Goal: Transaction & Acquisition: Purchase product/service

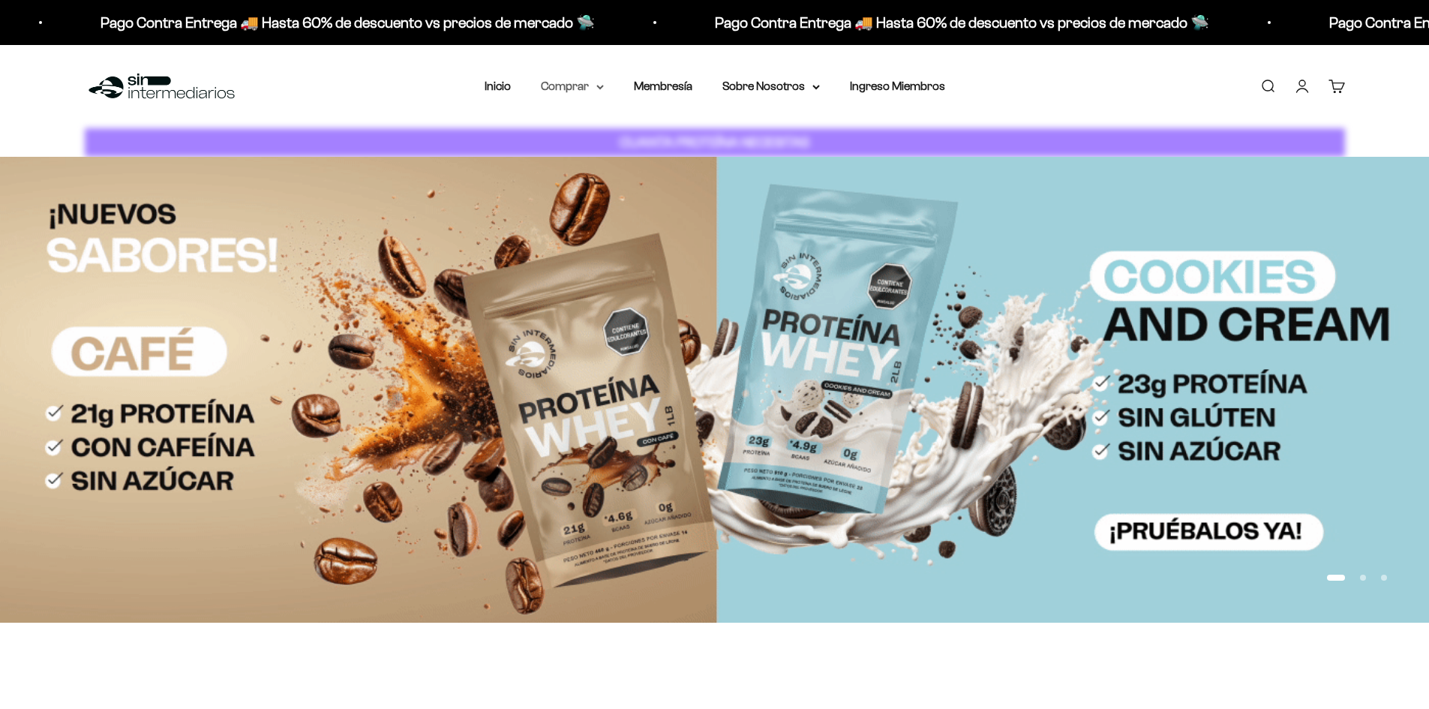
click at [574, 86] on summary "Comprar" at bounding box center [572, 85] width 63 height 19
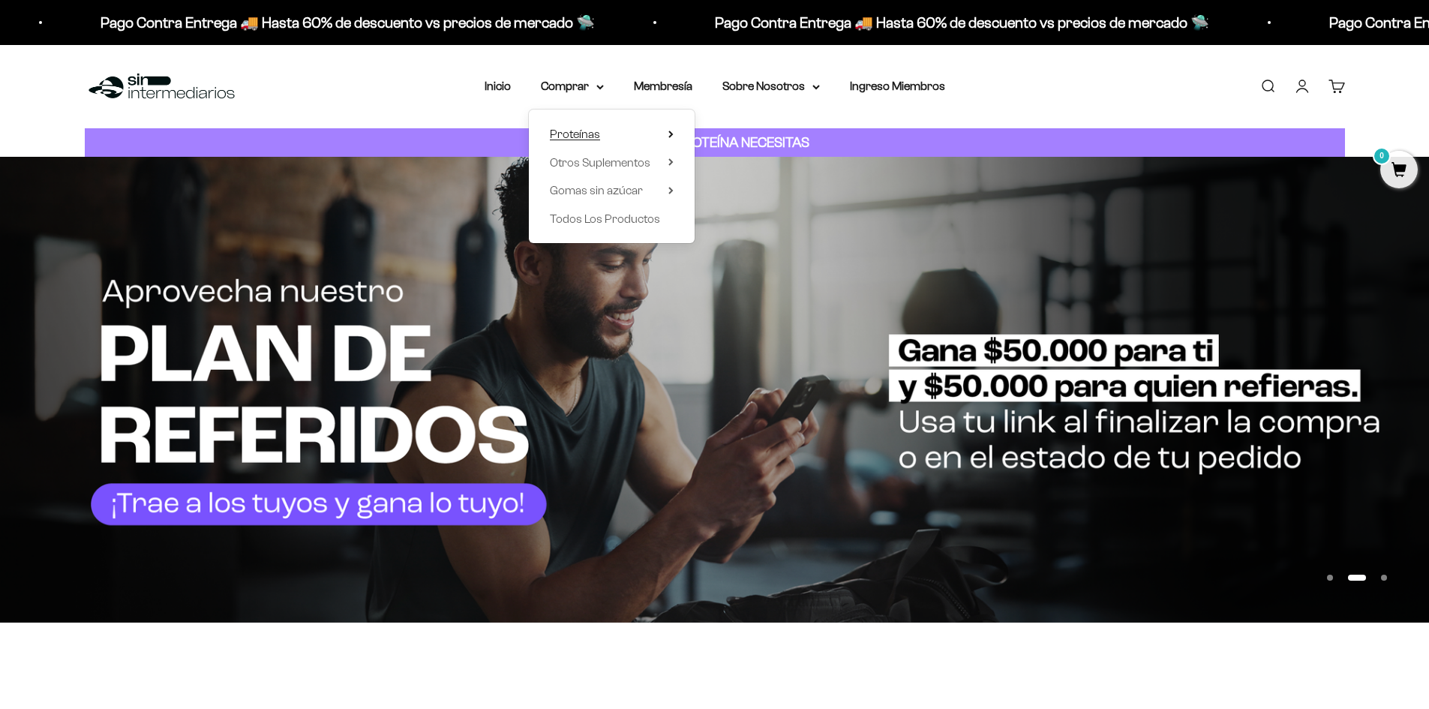
click at [595, 139] on span "Proteínas" at bounding box center [575, 133] width 50 height 13
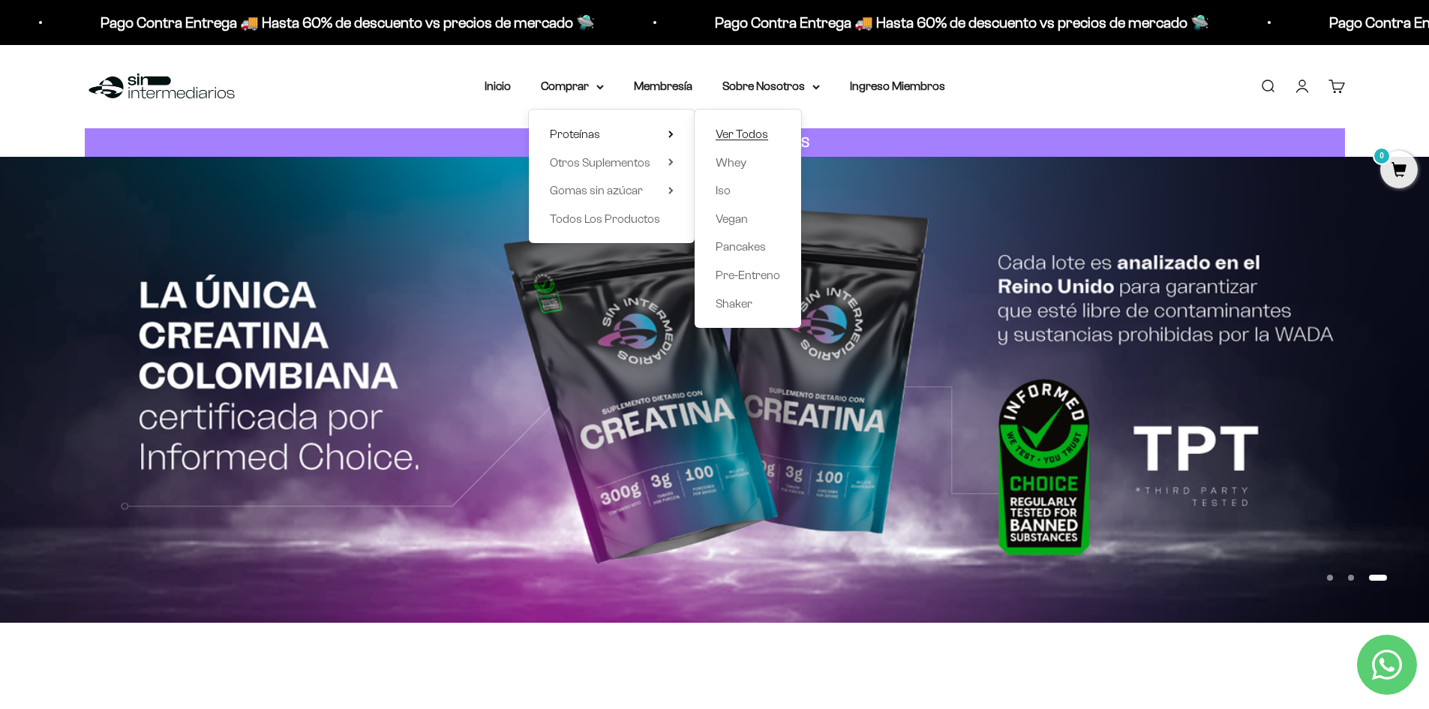
click at [749, 135] on span "Ver Todos" at bounding box center [741, 133] width 52 height 13
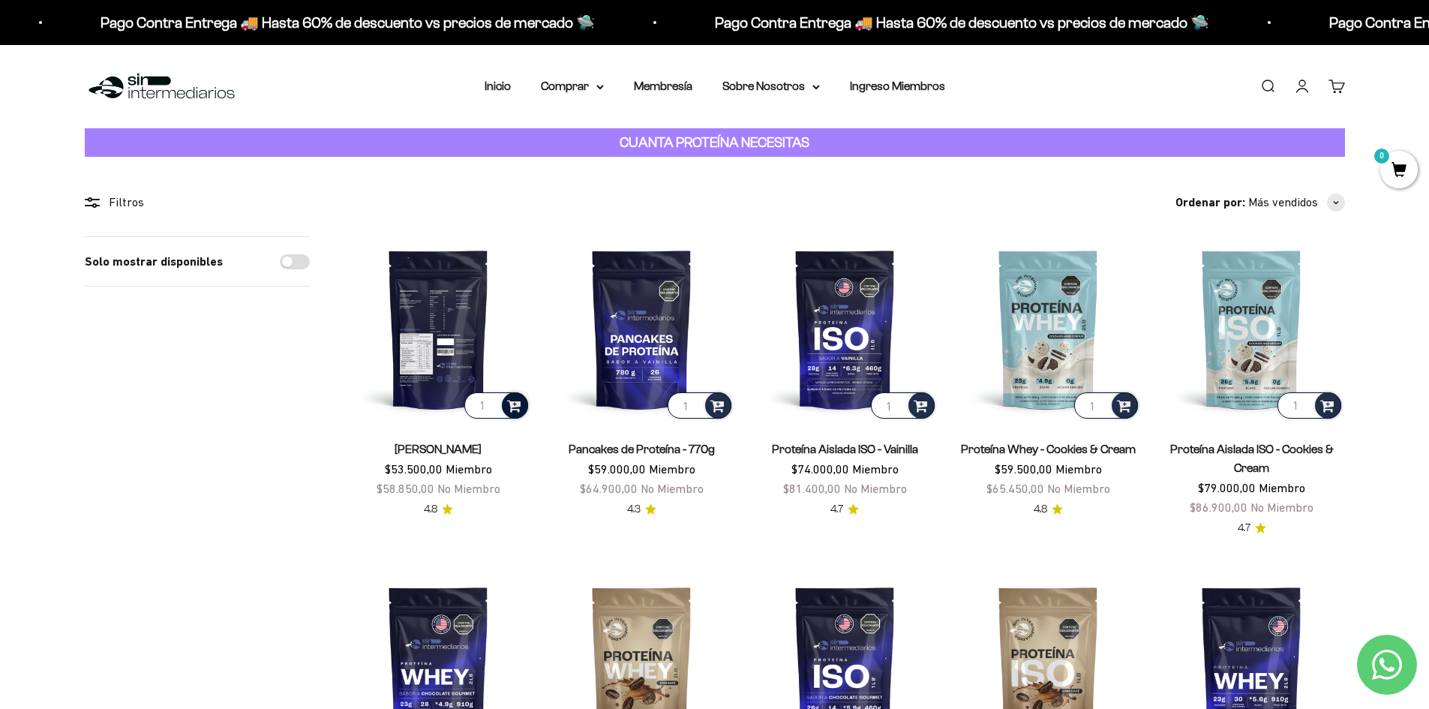
click at [517, 412] on span at bounding box center [514, 404] width 14 height 17
click at [508, 346] on li "Vainilla / 1 libra (460g)" at bounding box center [439, 347] width 178 height 18
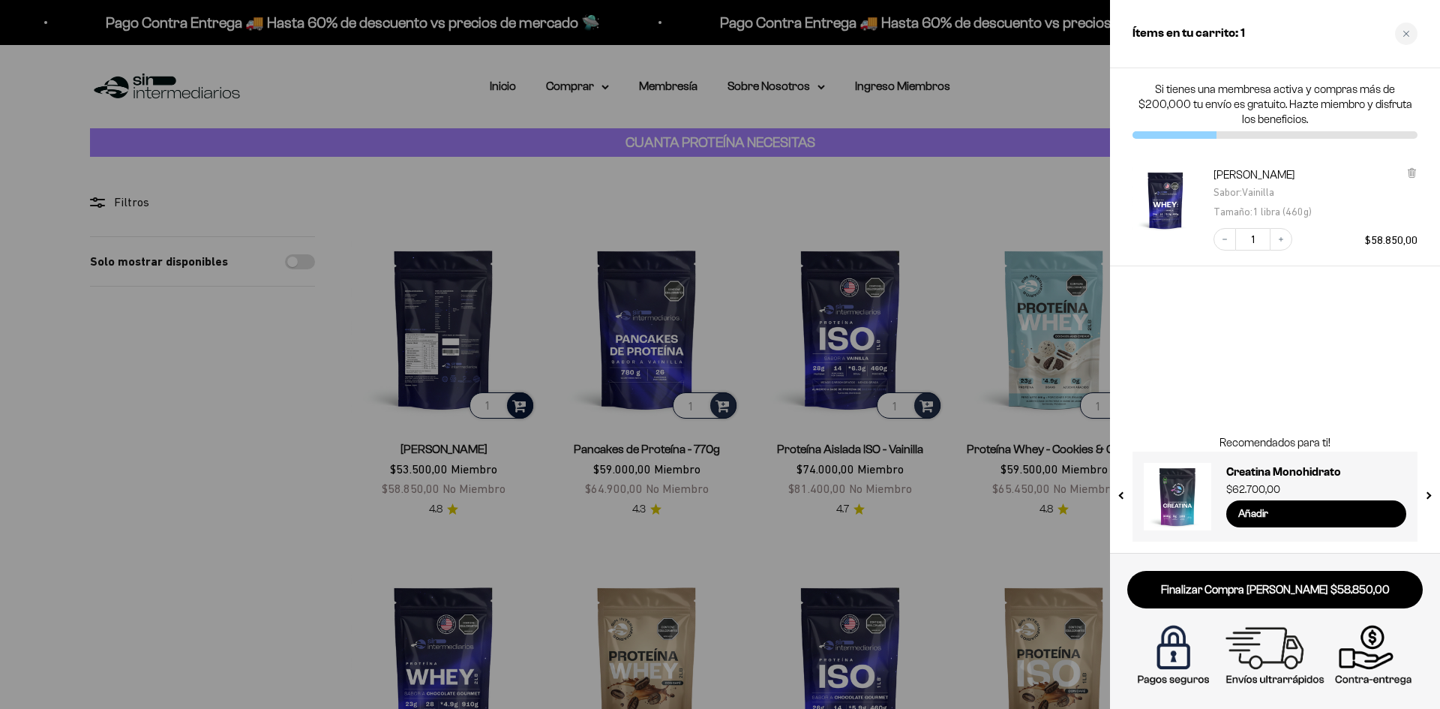
drag, startPoint x: 1023, startPoint y: 536, endPoint x: 1009, endPoint y: 536, distance: 13.5
click at [1022, 536] on div at bounding box center [720, 354] width 1440 height 709
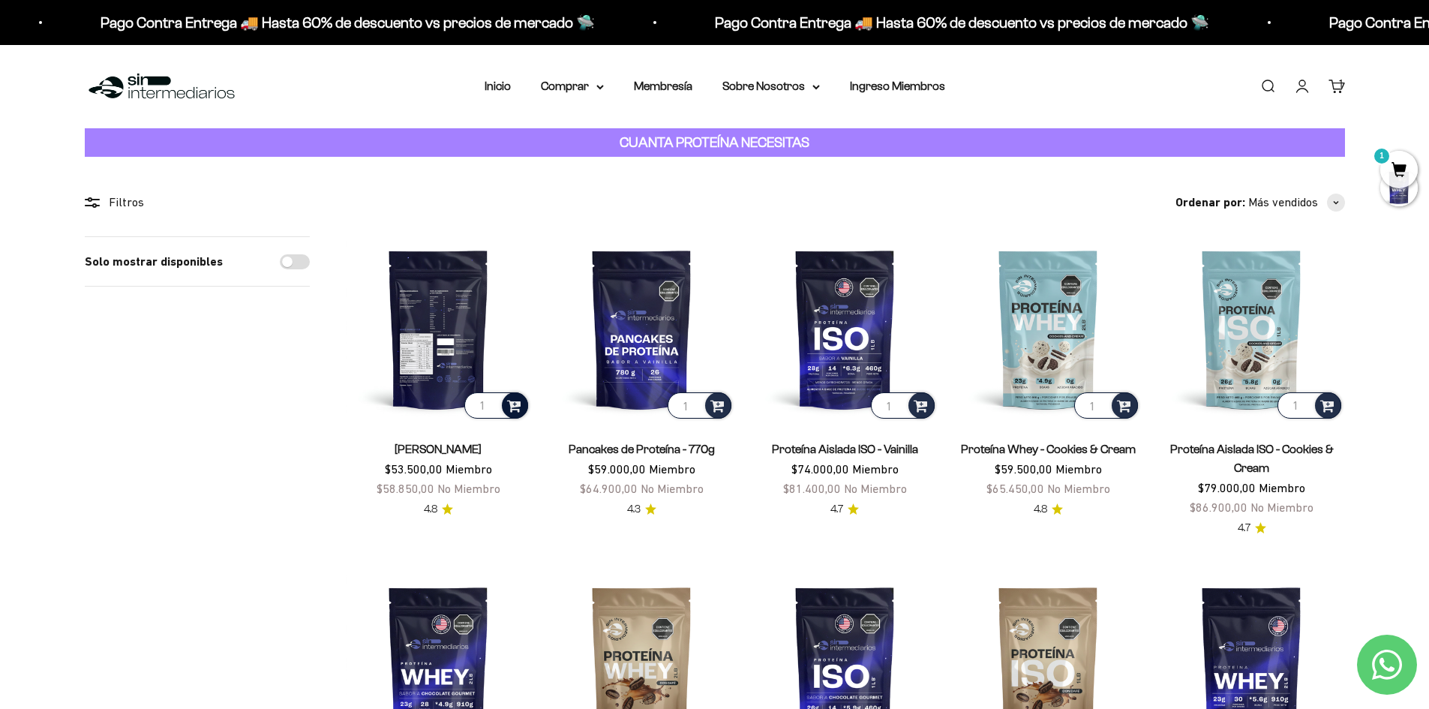
click at [1266, 92] on link "Buscar" at bounding box center [1267, 86] width 16 height 16
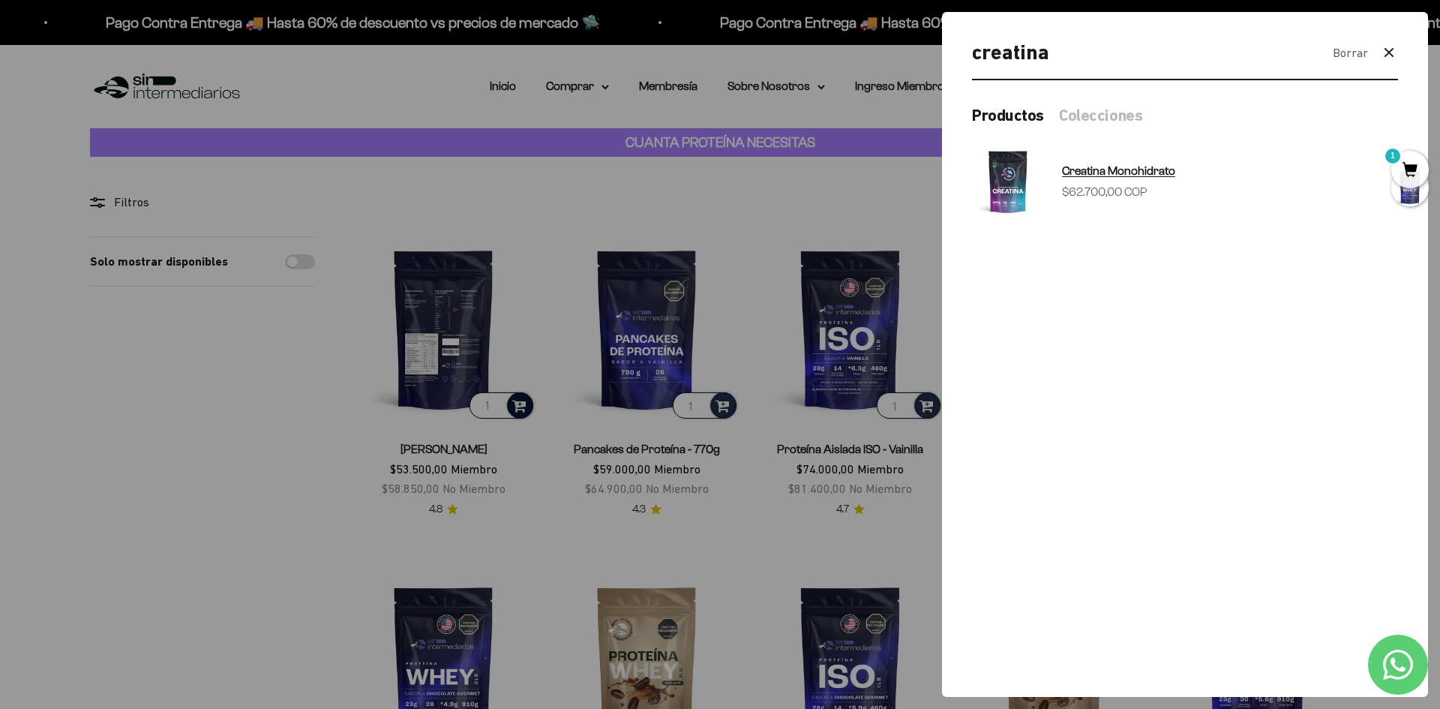
type input "creatina"
click at [1150, 171] on span "Creatina Monohidrato" at bounding box center [1118, 170] width 113 height 13
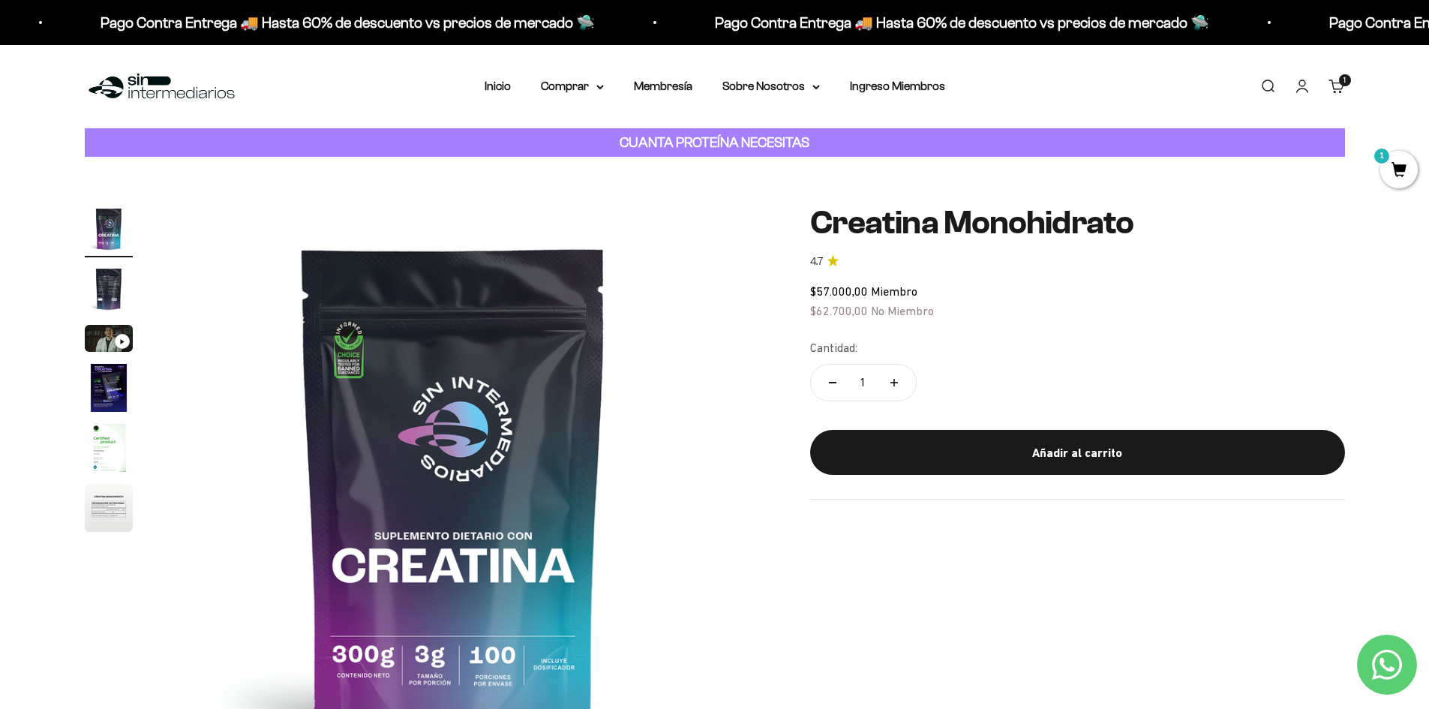
click at [1071, 443] on div "Añadir al carrito" at bounding box center [1077, 452] width 475 height 19
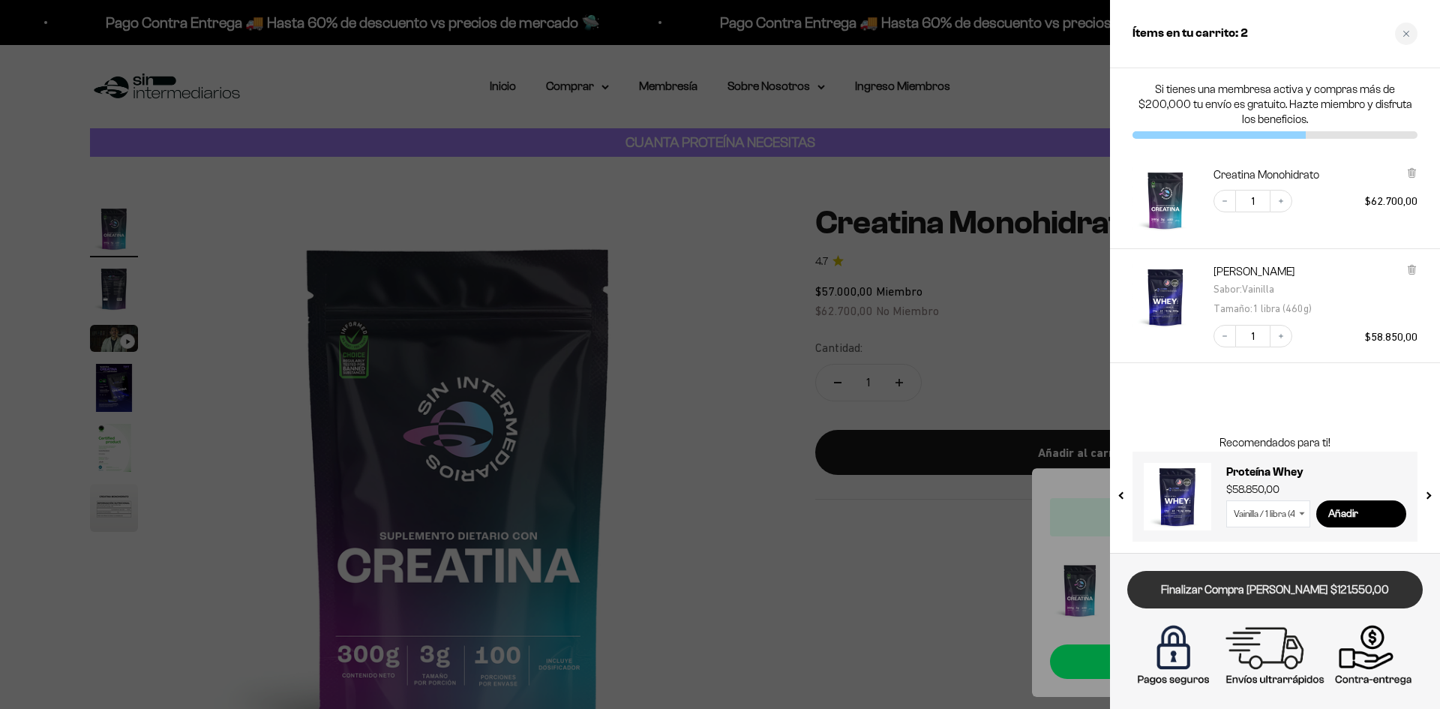
click at [1305, 577] on link "Finalizar Compra [PERSON_NAME] $121.550,00" at bounding box center [1274, 590] width 295 height 38
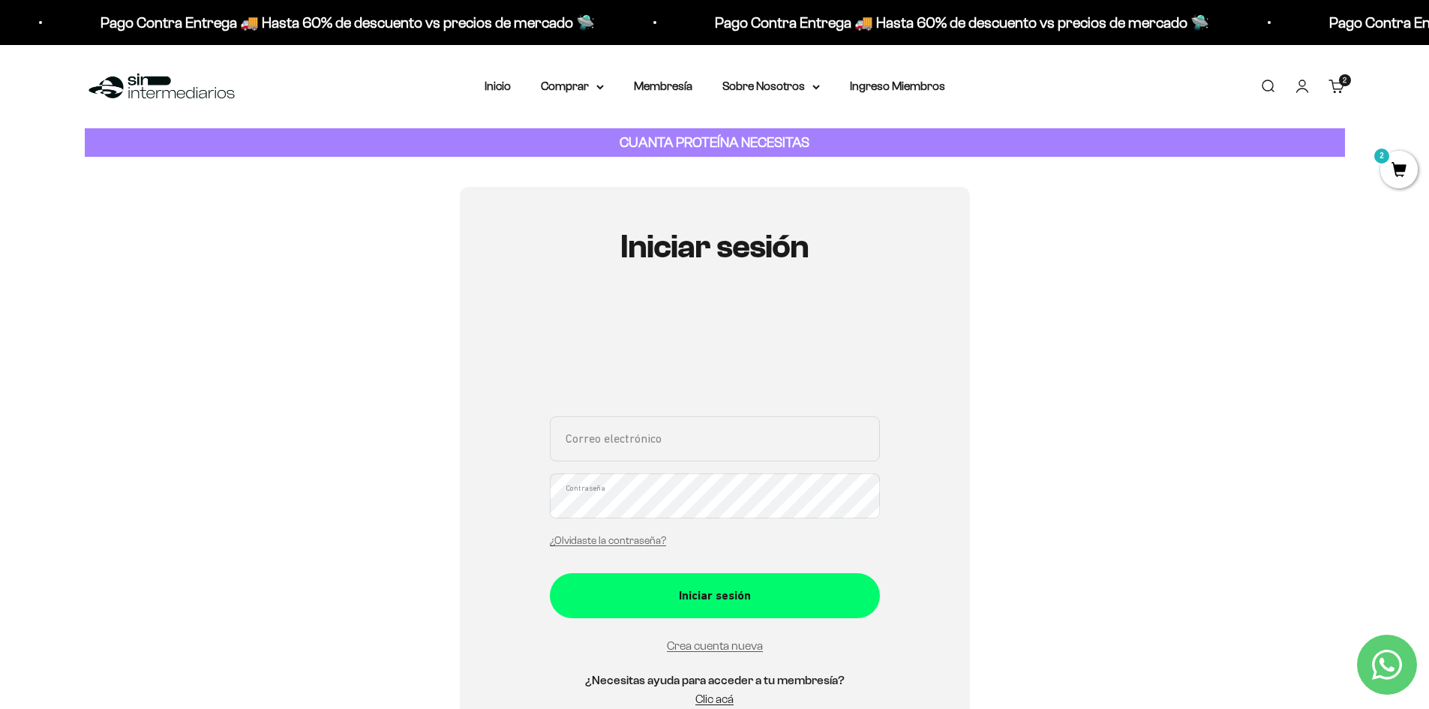
click at [671, 443] on input "Correo electrónico" at bounding box center [715, 438] width 330 height 45
click at [690, 444] on input "taoconstructor@hotmai.l.com" at bounding box center [715, 438] width 330 height 45
type input "taoconstructor@hotmail.com"
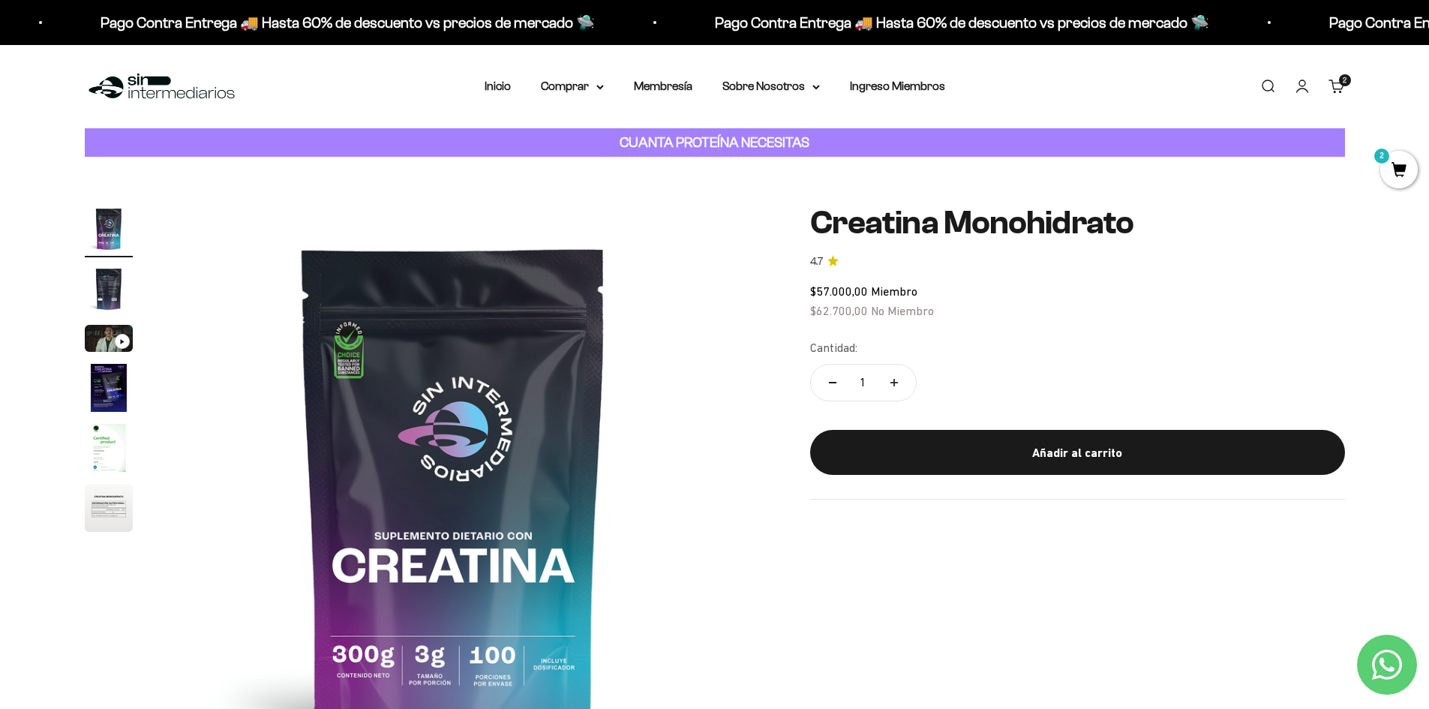
click at [900, 383] on button "Aumentar cantidad" at bounding box center [893, 382] width 43 height 36
type input "2"
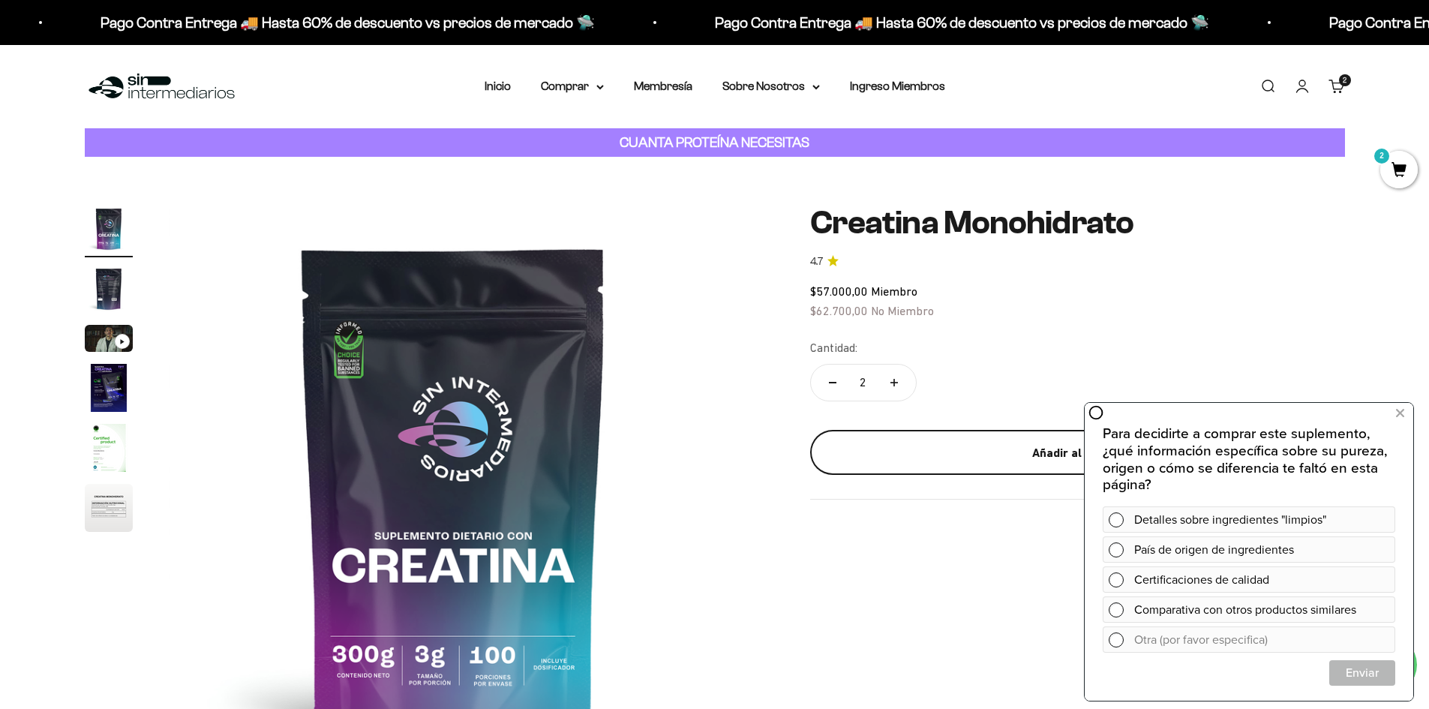
click at [1065, 456] on div "Añadir al carrito" at bounding box center [1077, 452] width 475 height 19
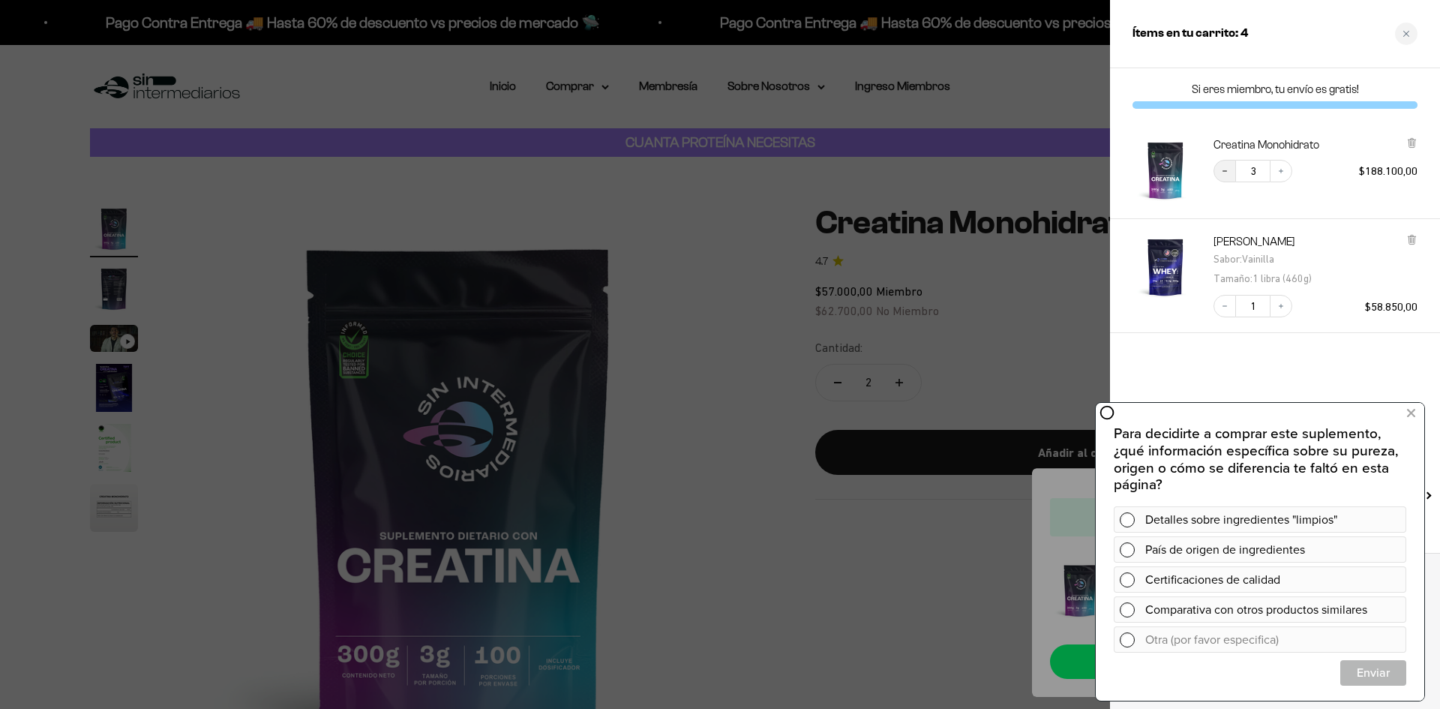
click at [1229, 169] on button "Decrease quantity" at bounding box center [1224, 171] width 22 height 22
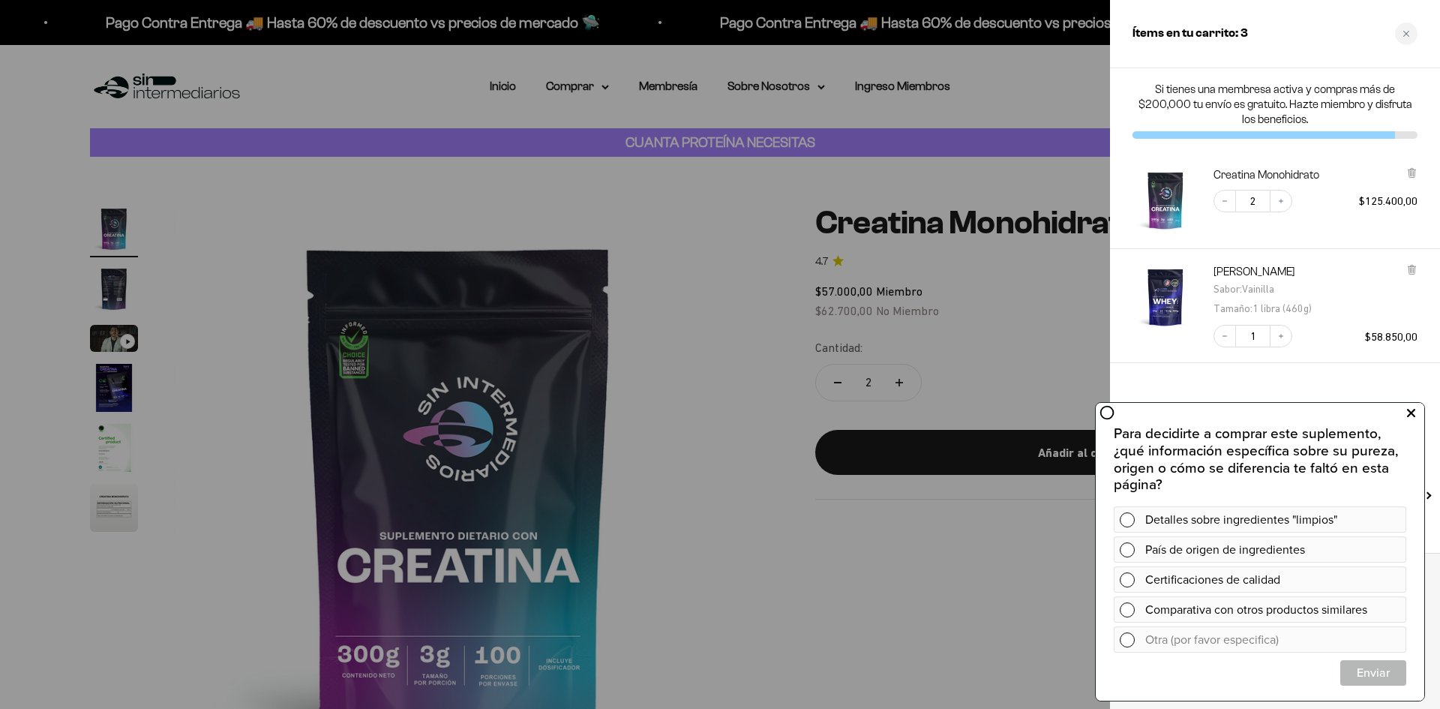
click at [1414, 413] on icon at bounding box center [1411, 412] width 8 height 19
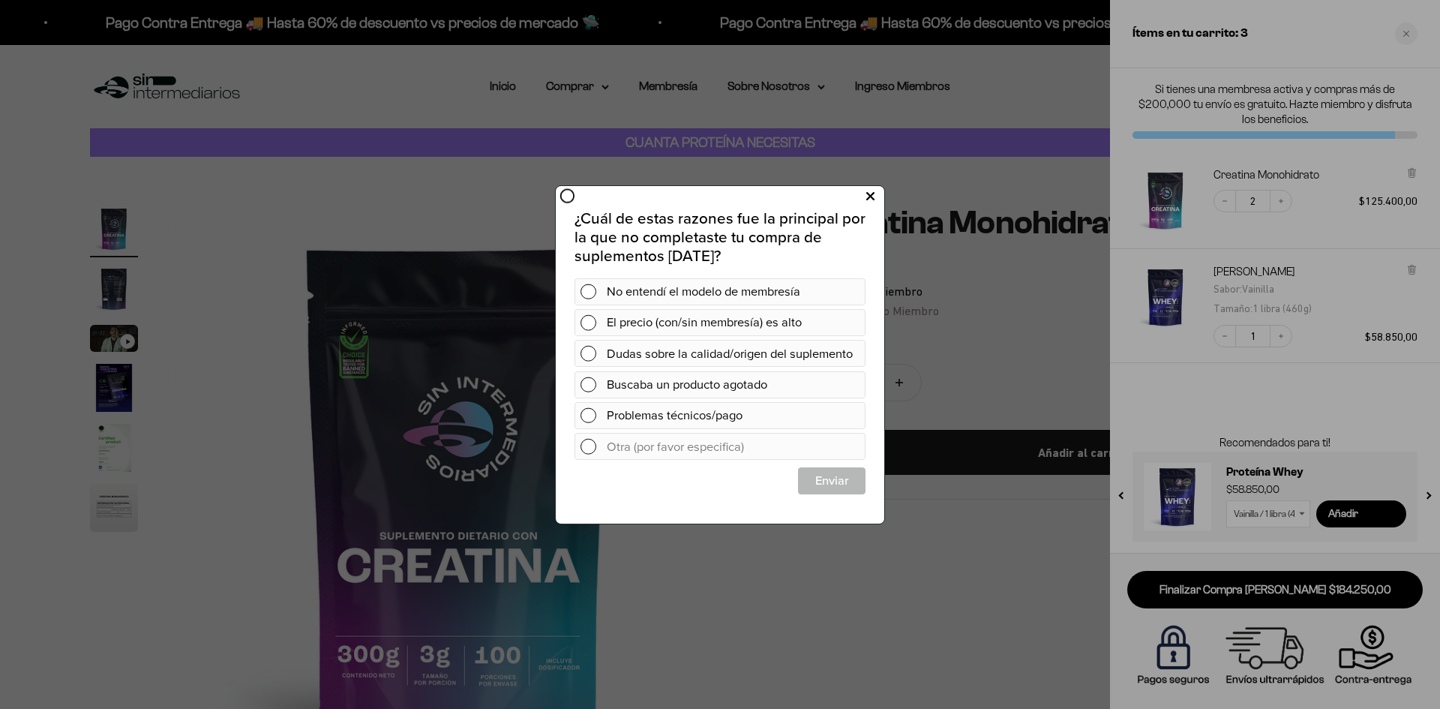
click at [877, 199] on button at bounding box center [870, 196] width 28 height 25
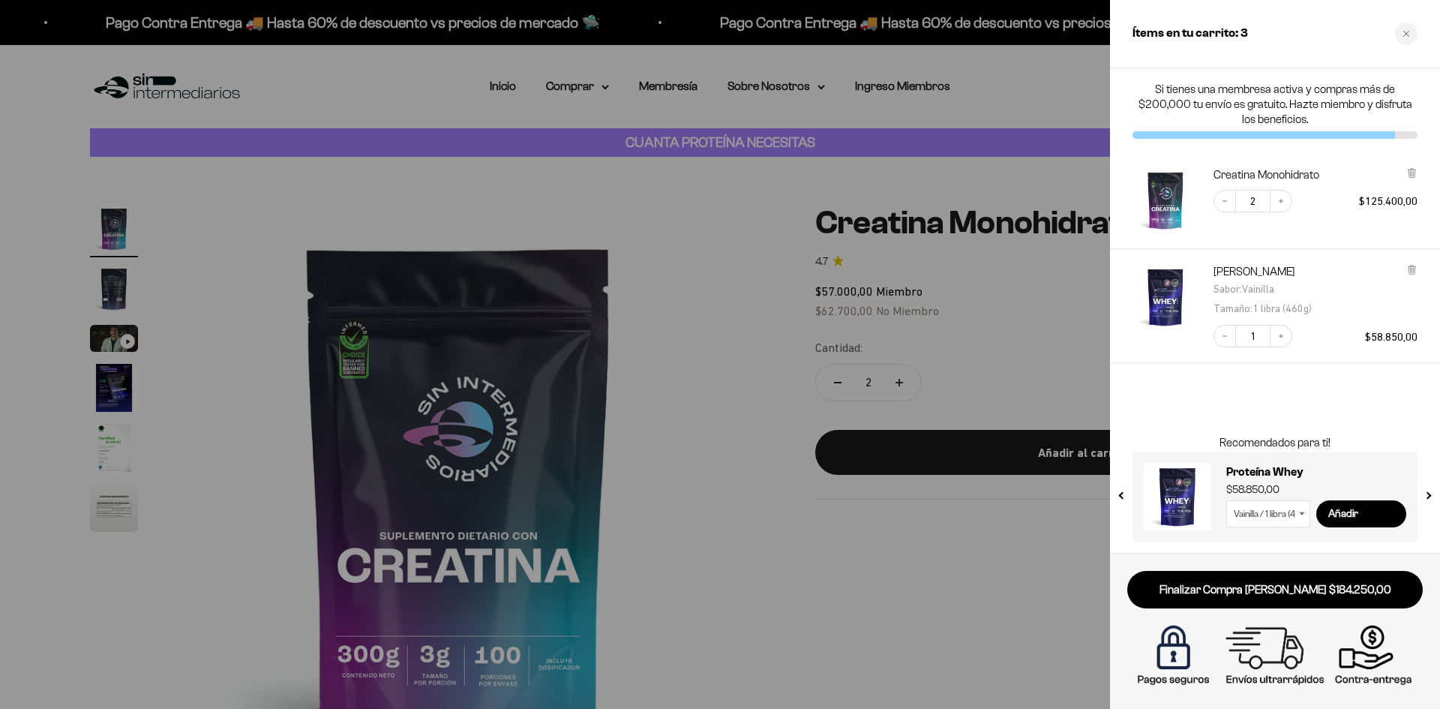
click at [704, 340] on div at bounding box center [720, 354] width 1440 height 709
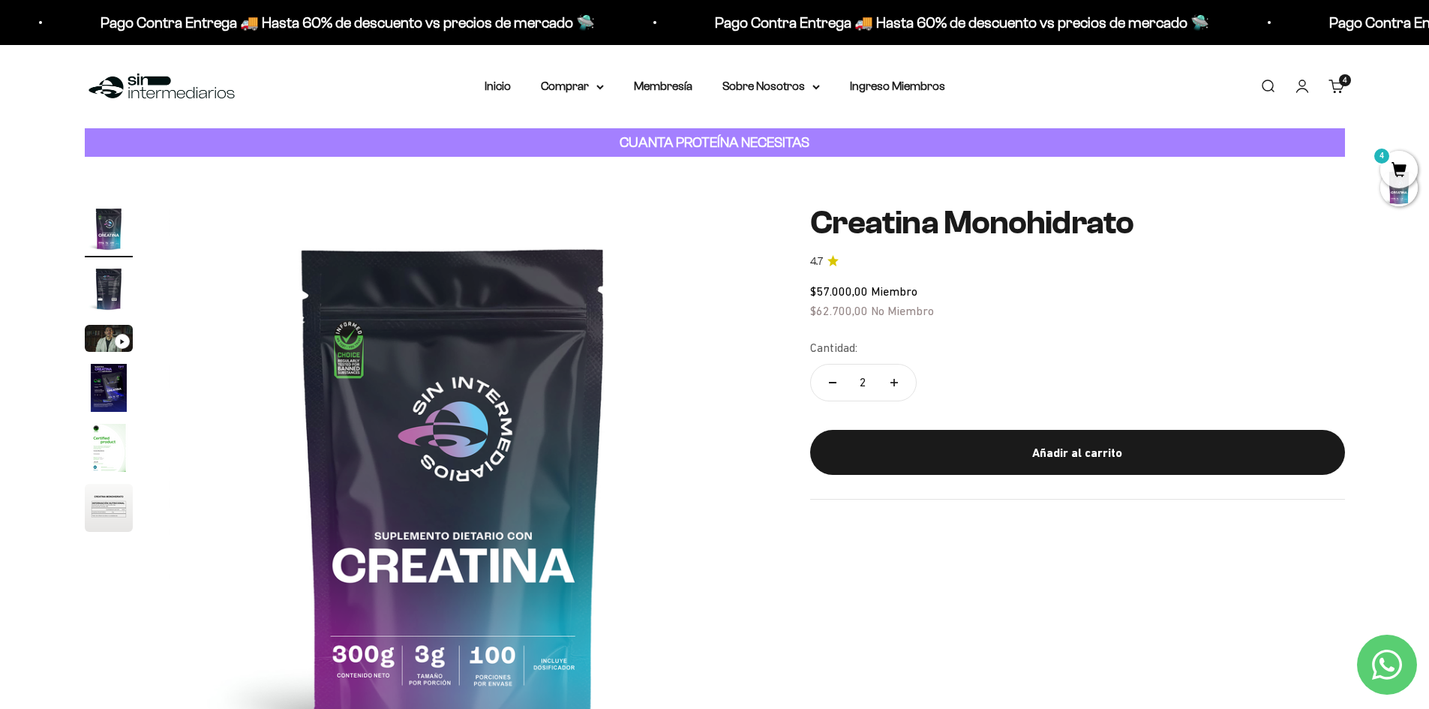
click at [1268, 87] on link "Buscar" at bounding box center [1267, 86] width 16 height 16
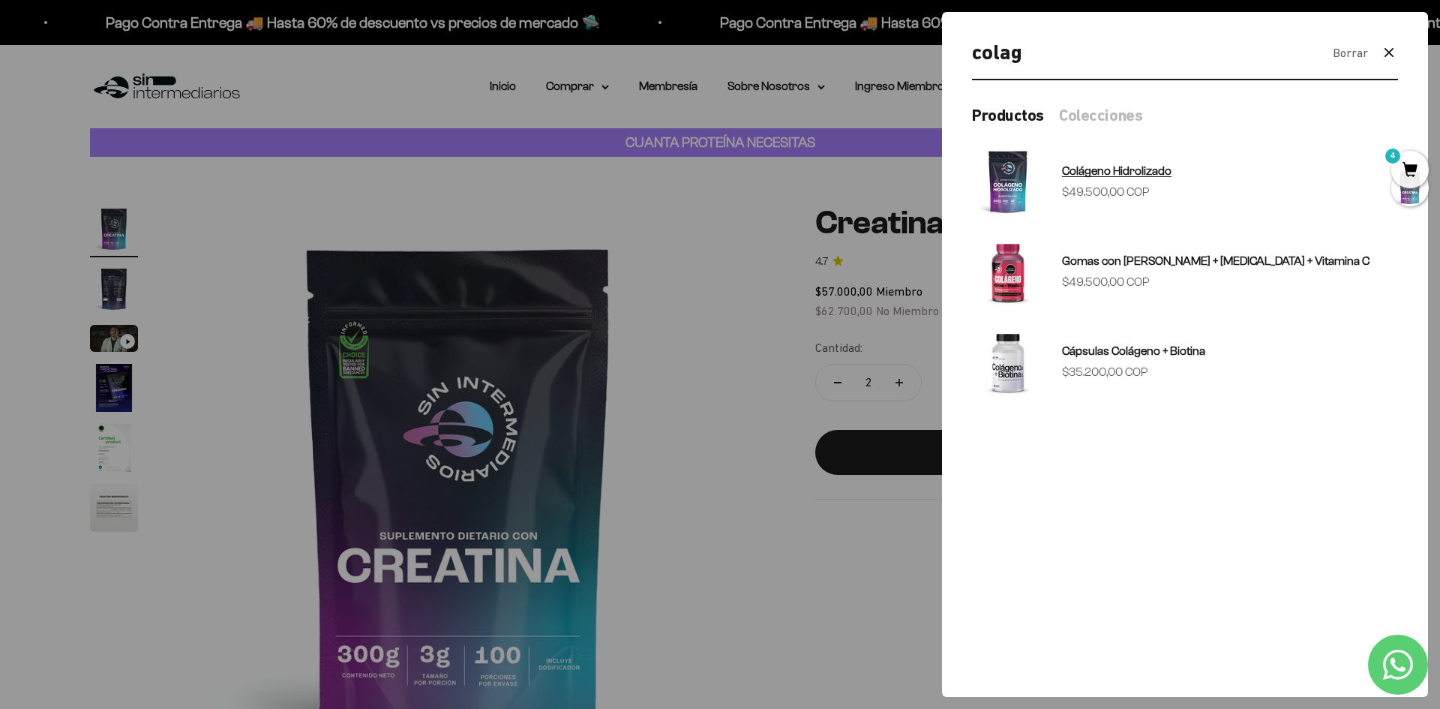
type input "colag"
click at [1115, 208] on link "Colágeno Hidrolizado Precio de oferta $49.500,00 COP" at bounding box center [1185, 181] width 426 height 72
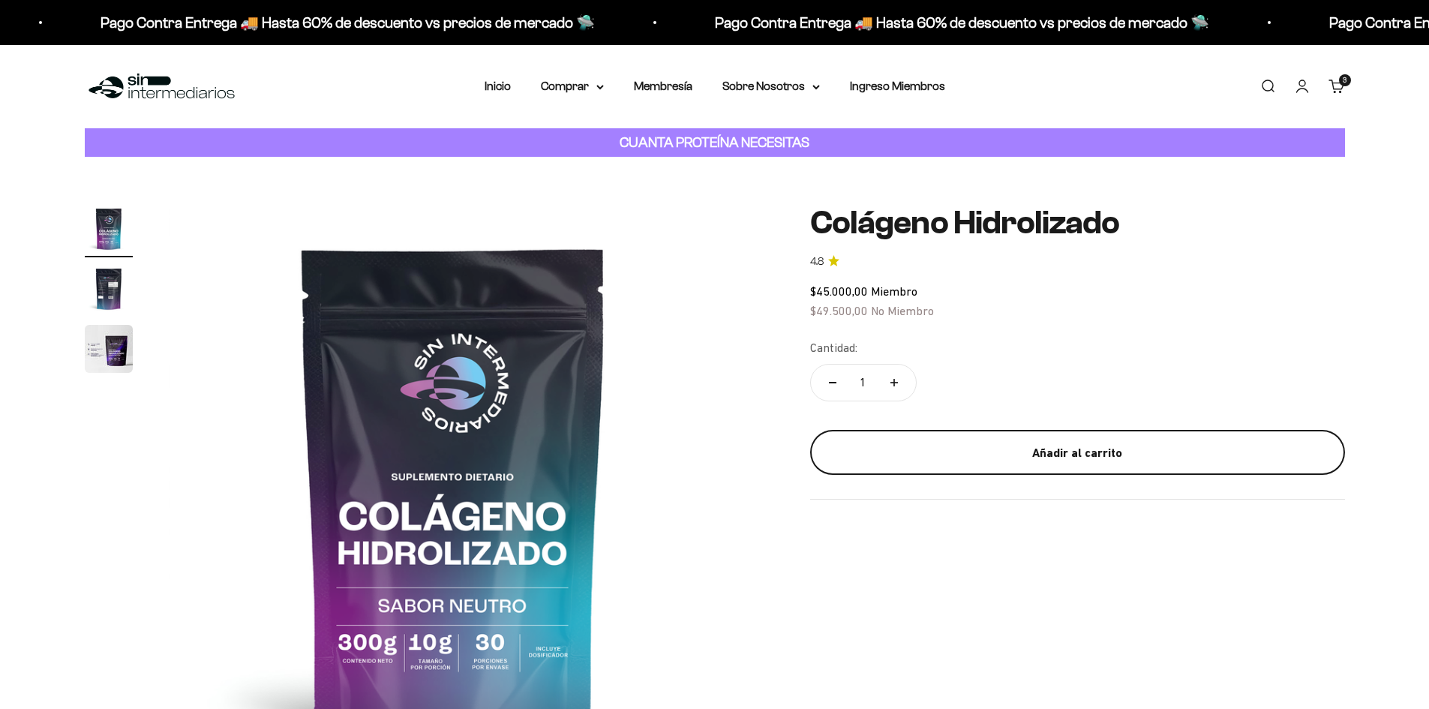
click at [1090, 439] on button "Añadir al carrito" at bounding box center [1077, 452] width 535 height 45
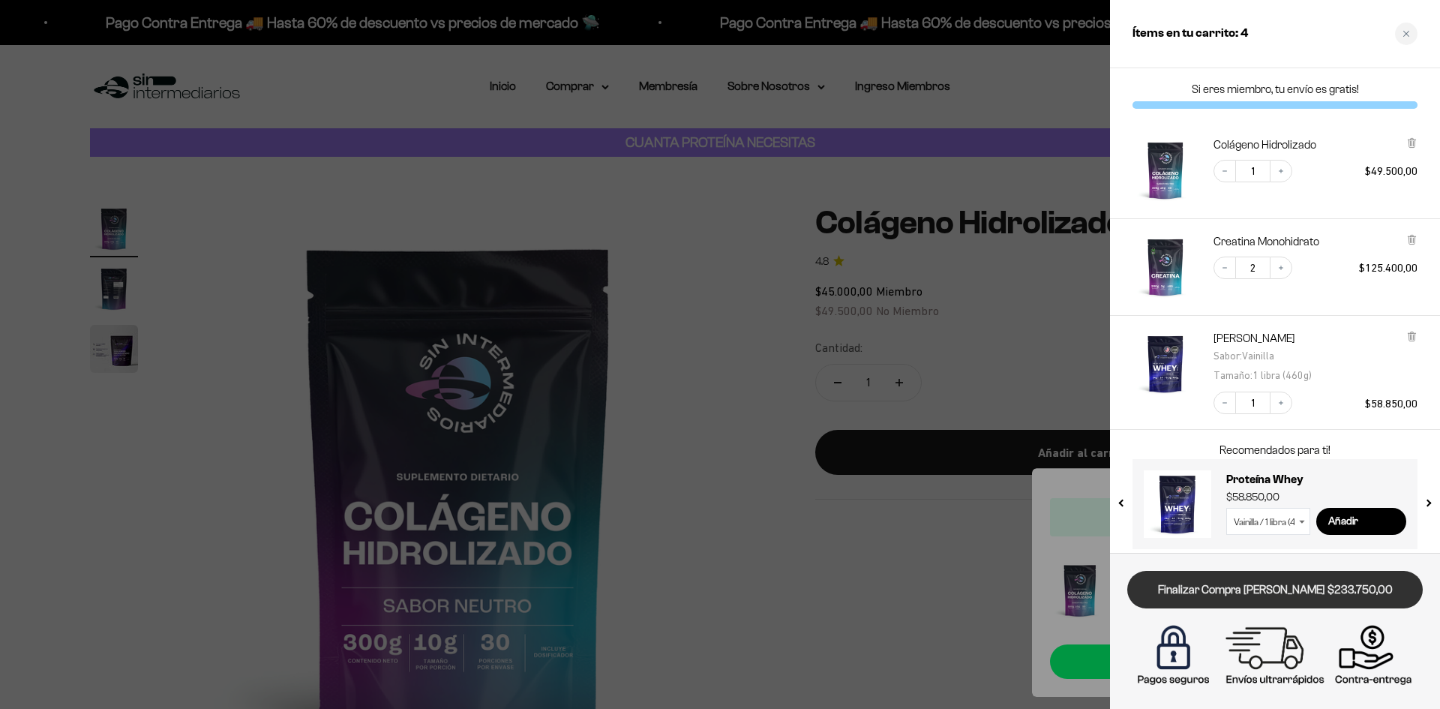
click at [1300, 583] on link "Finalizar Compra [PERSON_NAME] $233.750,00" at bounding box center [1274, 590] width 295 height 38
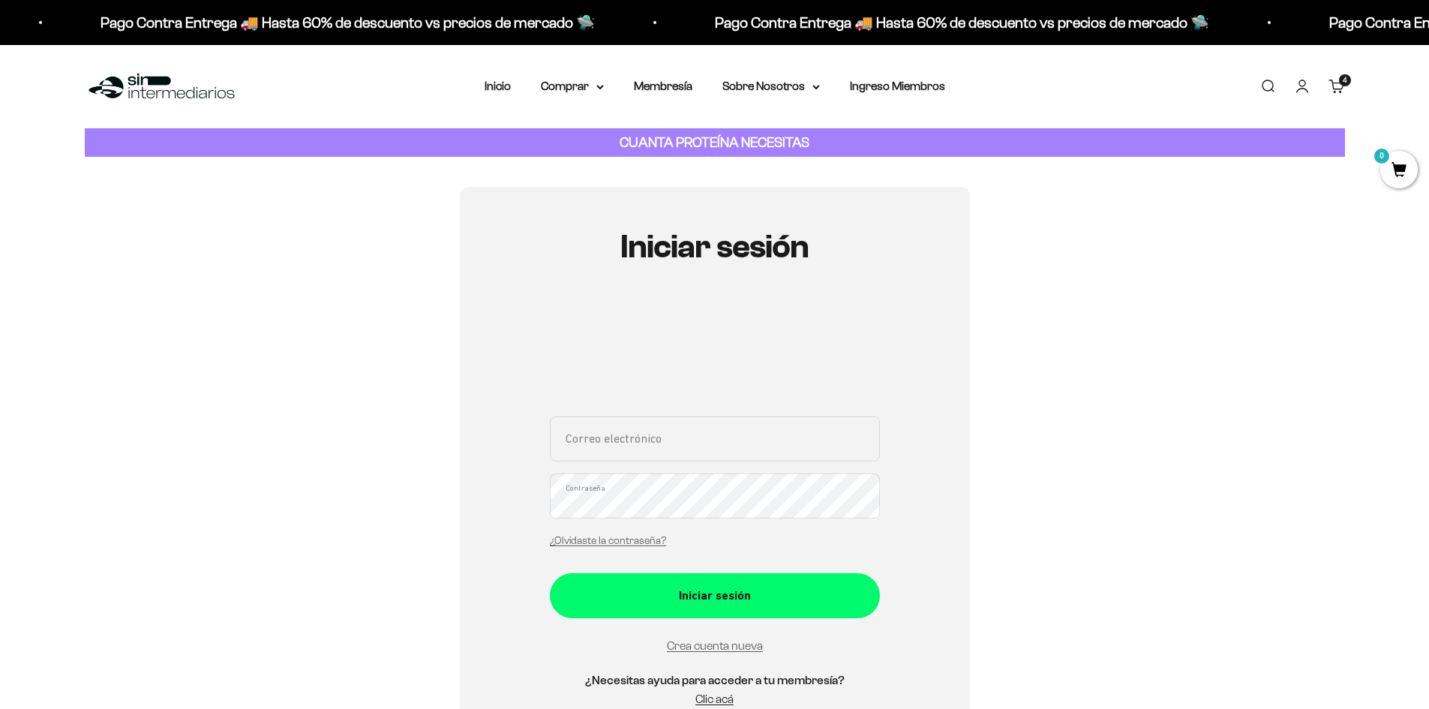
click at [682, 467] on div "Correo electrónico Contraseña ¿Olvidaste la contraseña?" at bounding box center [715, 485] width 330 height 139
drag, startPoint x: 685, startPoint y: 418, endPoint x: 676, endPoint y: 439, distance: 22.2
click at [682, 428] on input "Correo electrónico" at bounding box center [715, 438] width 330 height 45
type input "[EMAIL_ADDRESS][DOMAIN_NAME]"
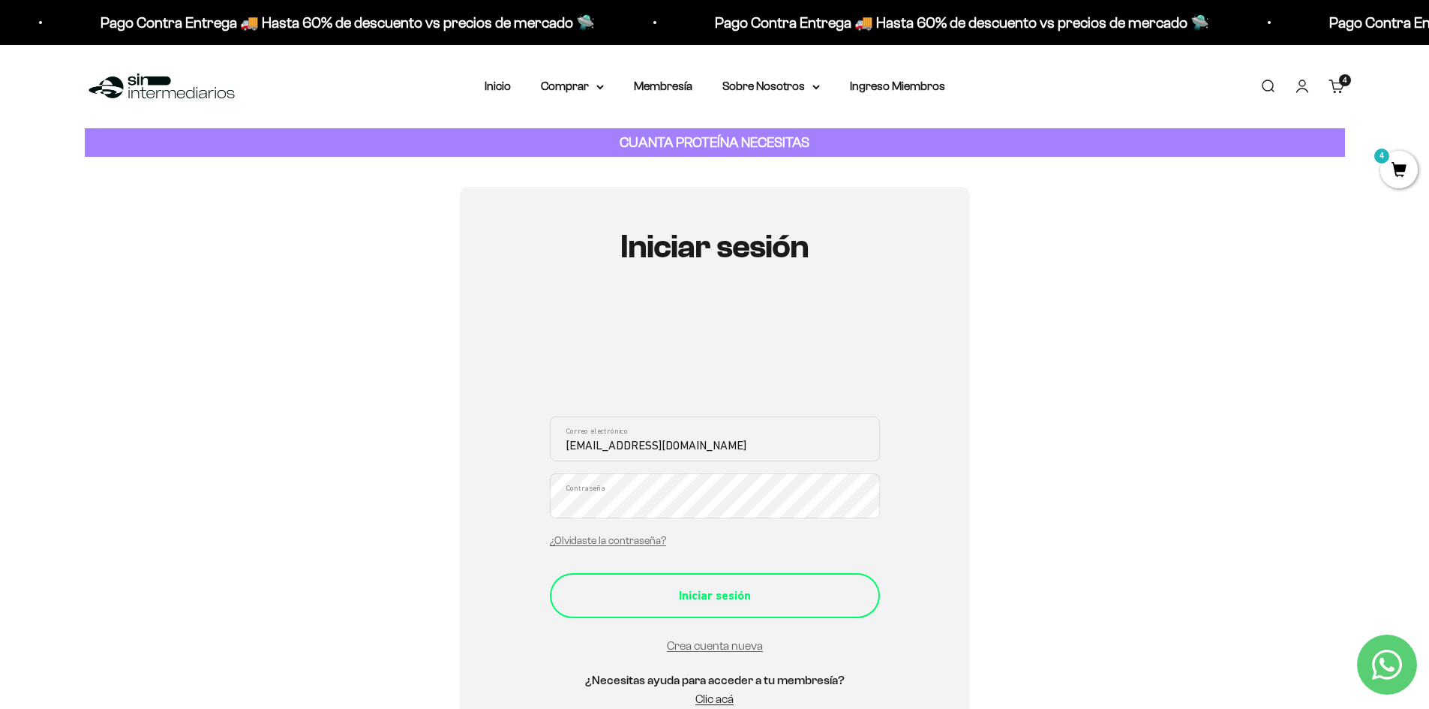
click at [716, 600] on div "Iniciar sesión" at bounding box center [715, 595] width 270 height 19
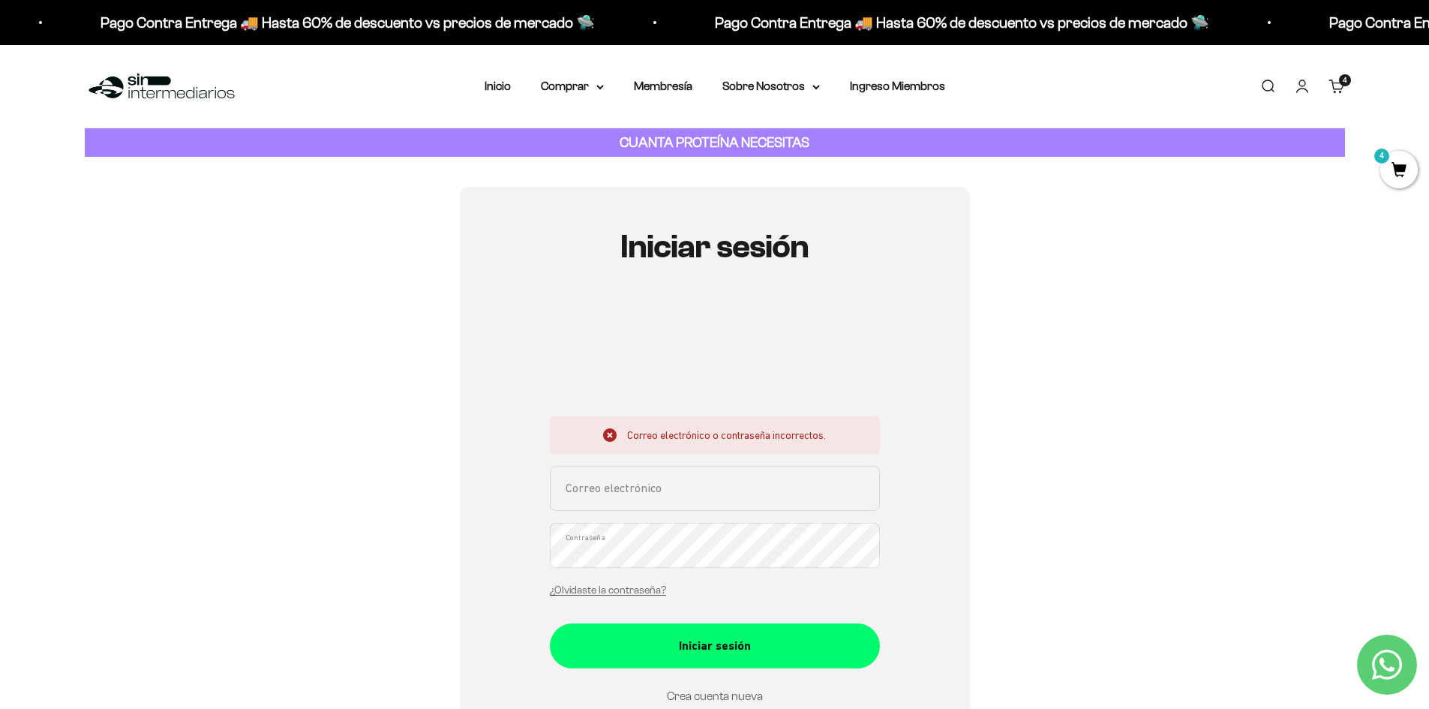
click at [676, 700] on link "Crea cuenta nueva" at bounding box center [715, 695] width 96 height 13
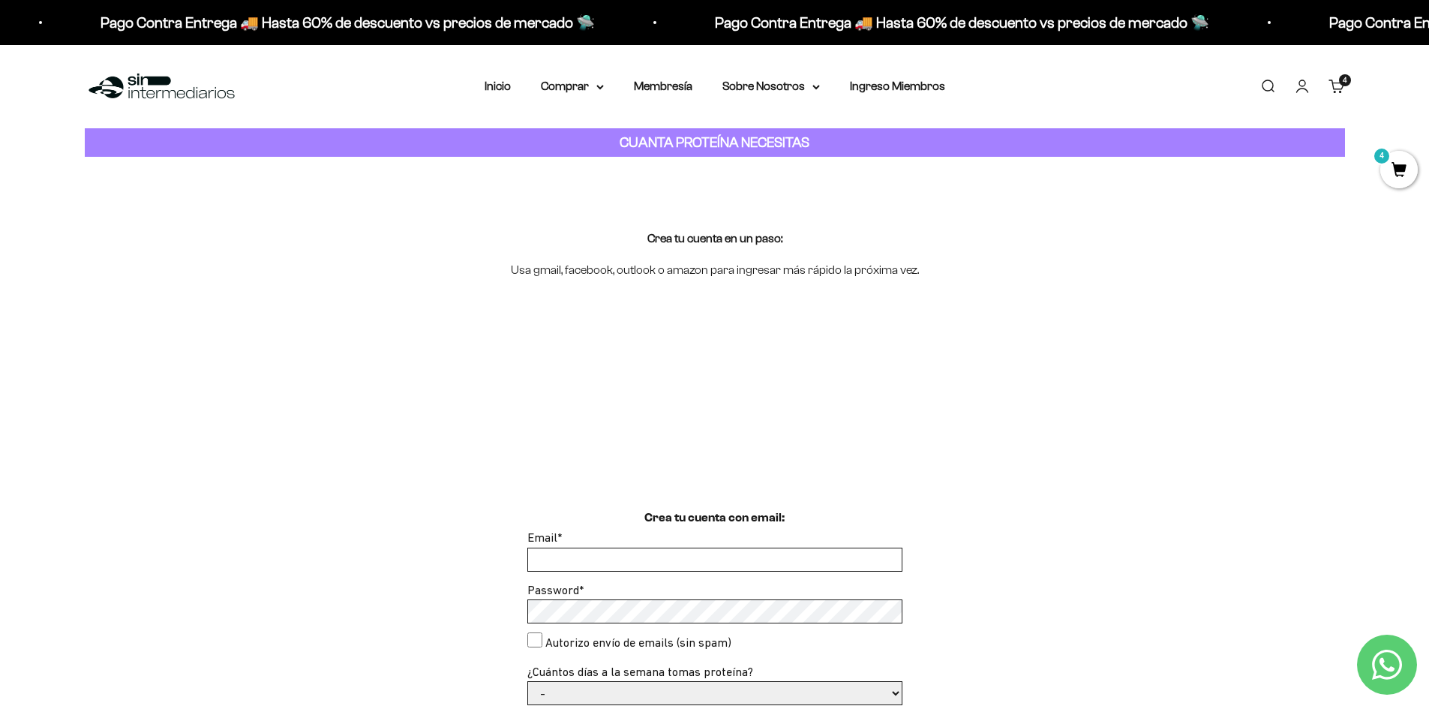
click at [667, 564] on input "Email *" at bounding box center [714, 559] width 373 height 22
type input "taoconstructor@hotmail.com"
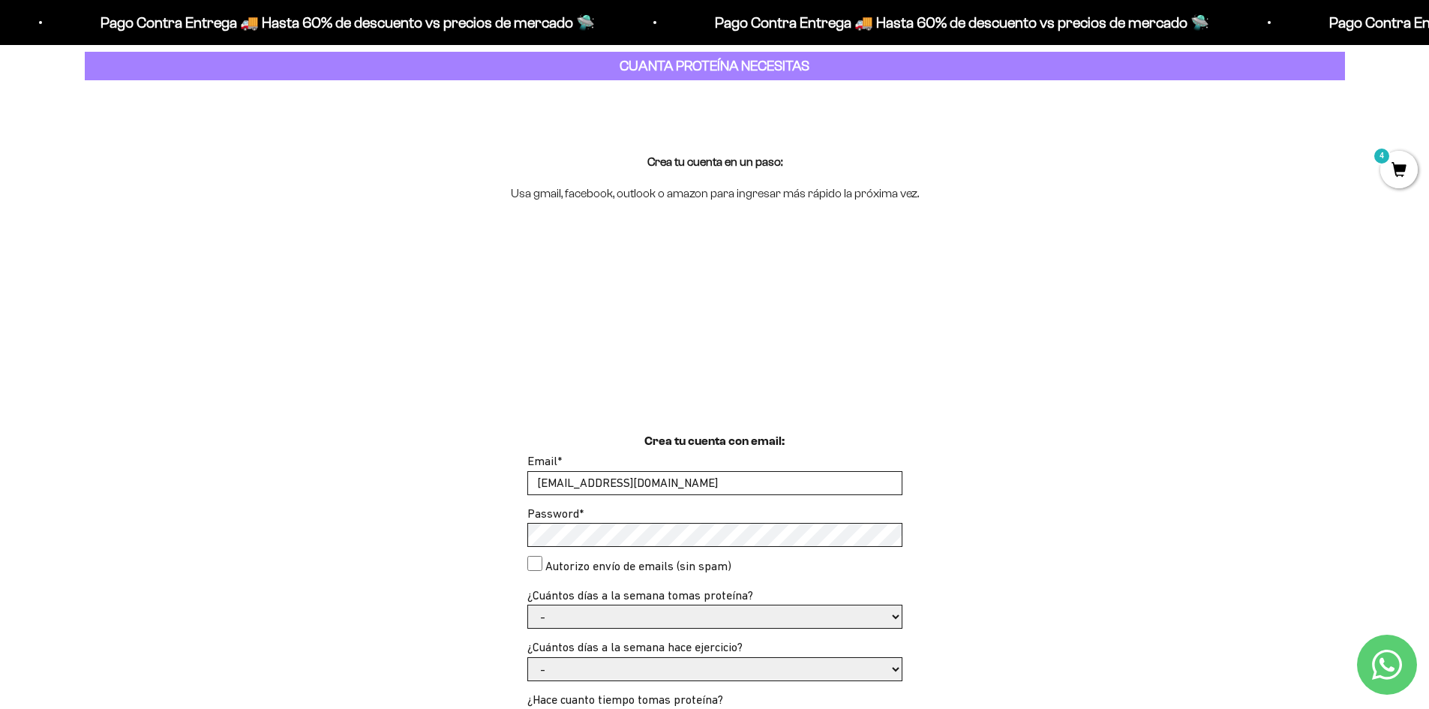
scroll to position [150, 0]
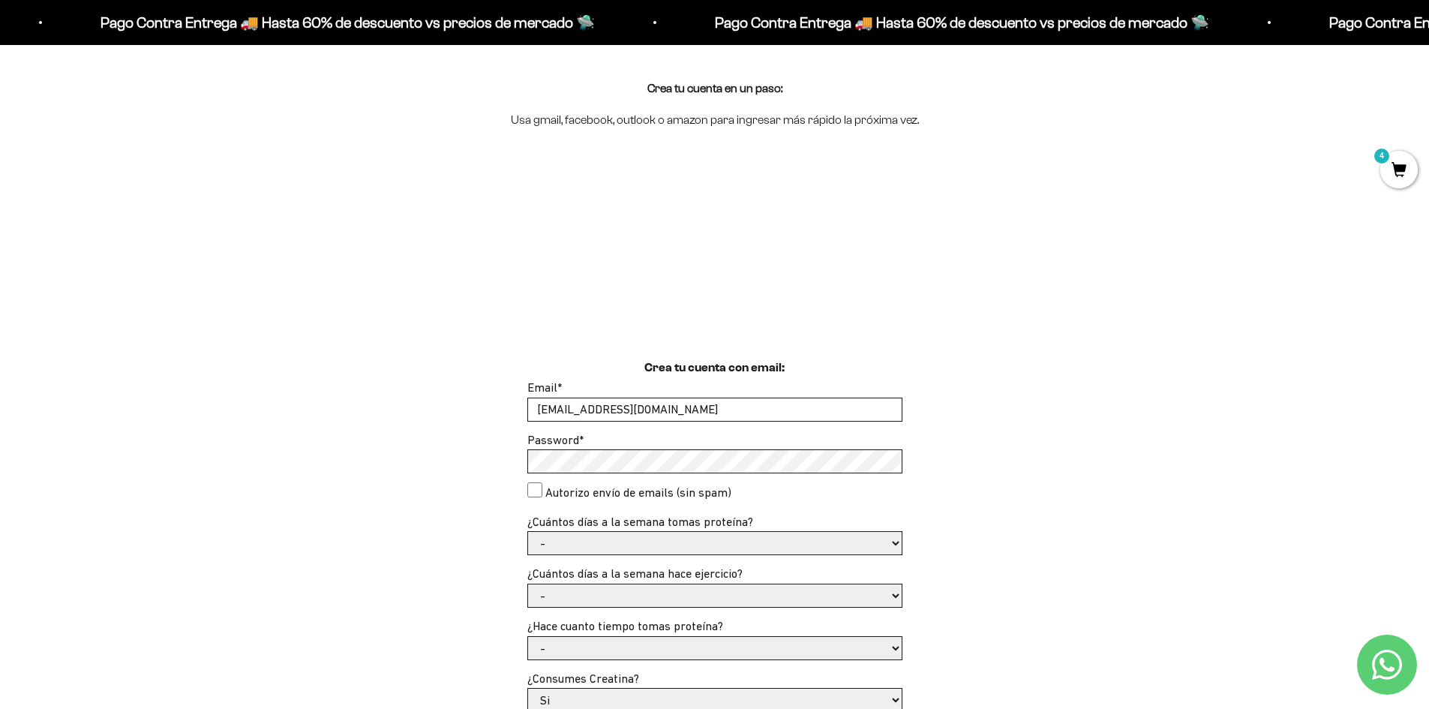
click at [534, 488] on consent"] "Autorizo envío de emails (sin spam)" at bounding box center [534, 489] width 15 height 15
checkbox consent"] "true"
click at [904, 543] on div "Crea tu cuenta con email: Email * taoconstructor@hotmail.com Password * Autoriz…" at bounding box center [715, 640] width 1260 height 564
click at [892, 547] on select "- 1 o 2 3 a 5 6 o 7" at bounding box center [714, 543] width 373 height 22
select select "3 a 5"
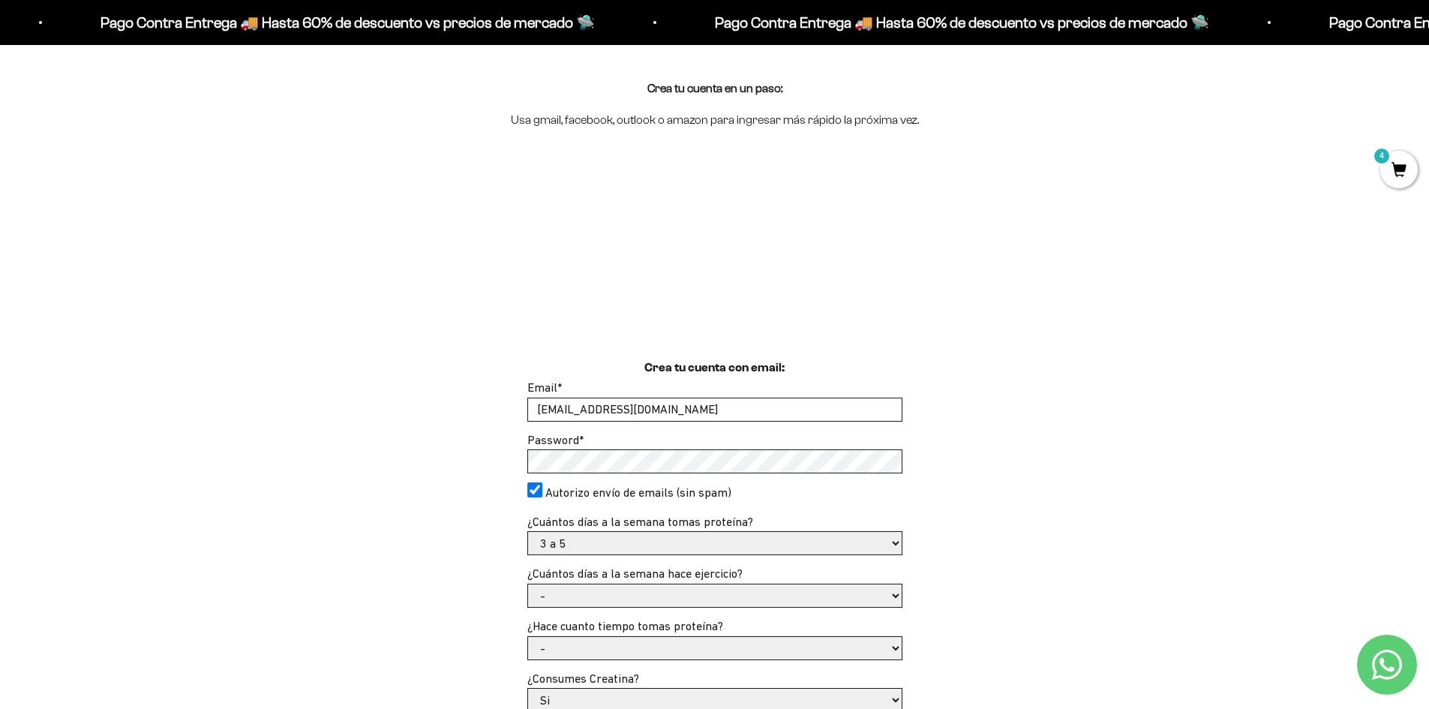
click at [528, 532] on select "- 1 o 2 3 a 5 6 o 7" at bounding box center [714, 543] width 373 height 22
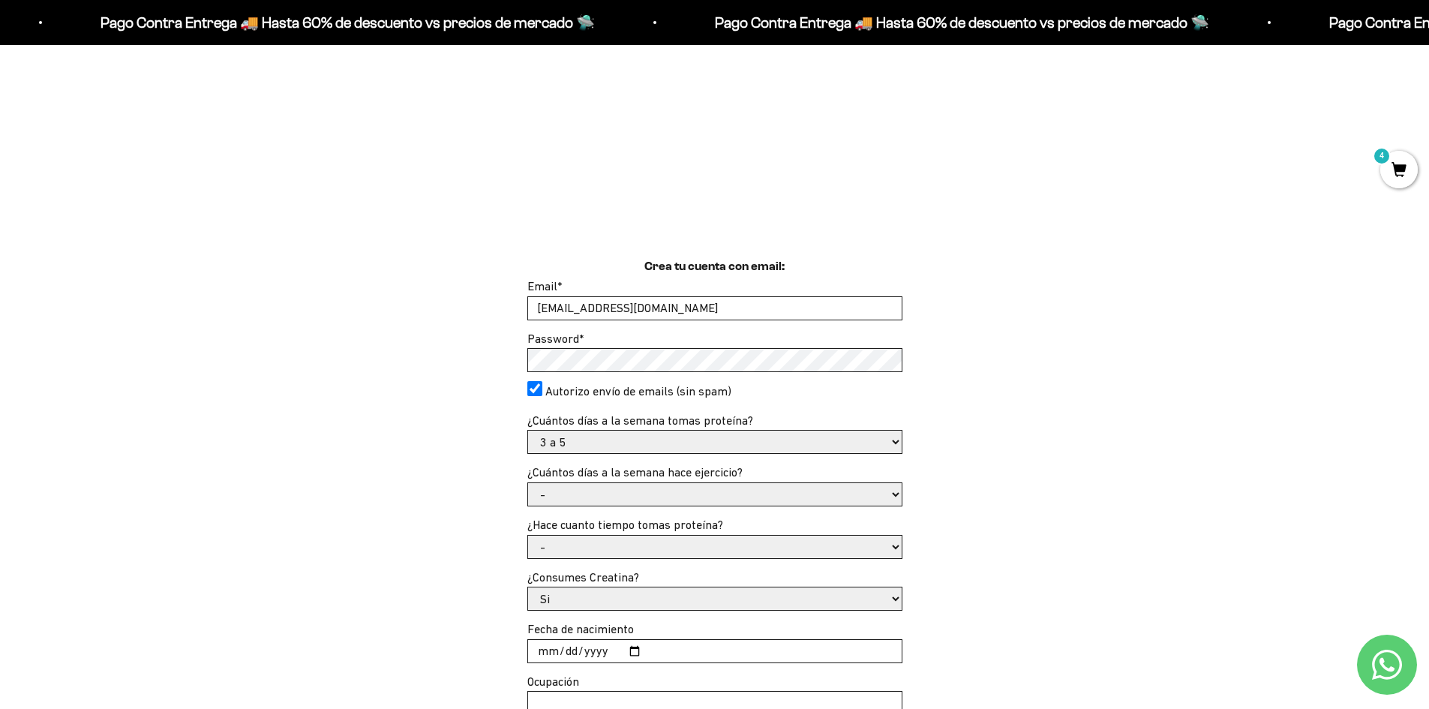
scroll to position [300, 0]
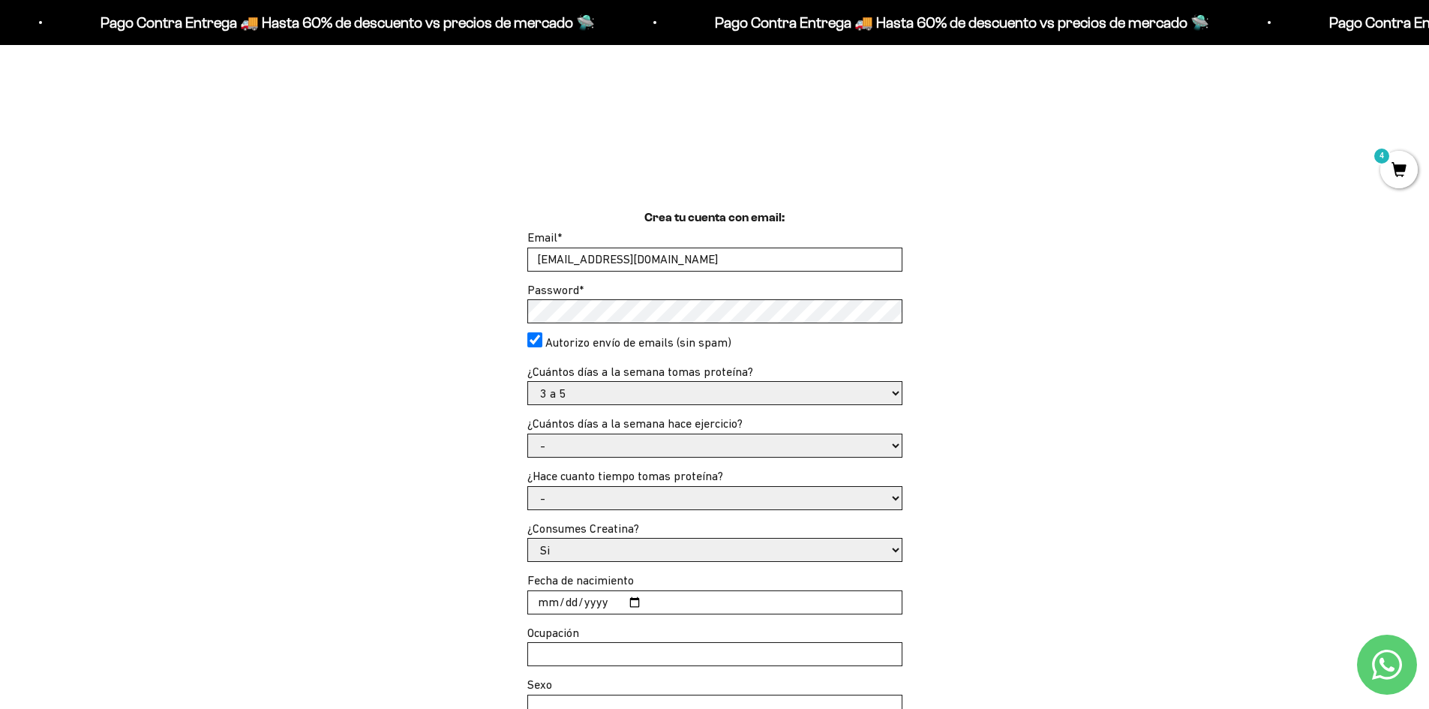
click at [899, 446] on select "- No hago 1 a 2 días 3 a 5 días 6 o 7 días" at bounding box center [714, 445] width 373 height 22
select select "3 a 5 días"
click at [528, 434] on select "- No hago 1 a 2 días 3 a 5 días 6 o 7 días" at bounding box center [714, 445] width 373 height 22
click at [898, 394] on select "- 1 o 2 3 a 5 6 o 7" at bounding box center [714, 393] width 373 height 22
select select "6 o 7"
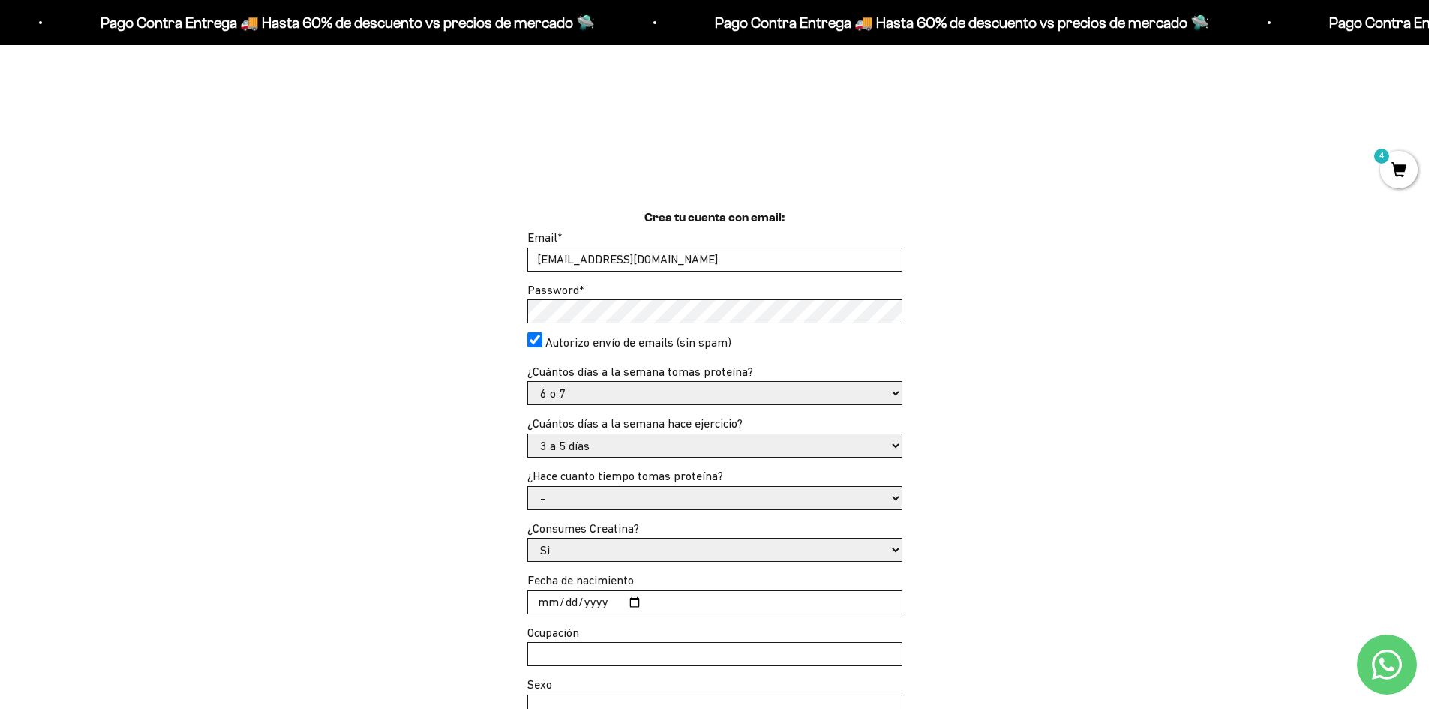
click at [528, 382] on select "- 1 o 2 3 a 5 6 o 7" at bounding box center [714, 393] width 373 height 22
click at [901, 497] on select "- Apenas estoy empezando Menos de 6 meses Más de 6 meses Hace más de un año" at bounding box center [714, 498] width 373 height 22
select select "Apenas estoy empezando"
click at [528, 487] on select "- Apenas estoy empezando Menos de 6 meses Más de 6 meses Hace más de un año" at bounding box center [714, 498] width 373 height 22
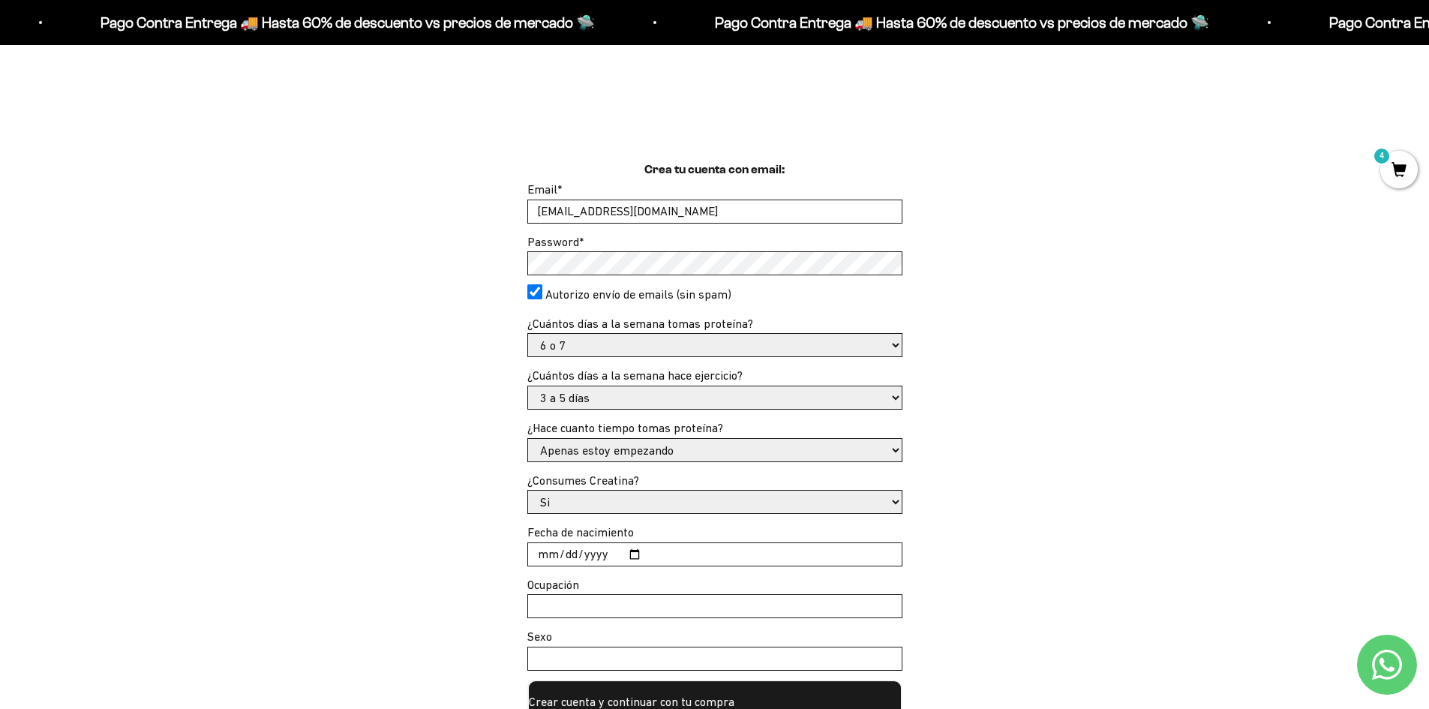
scroll to position [375, 0]
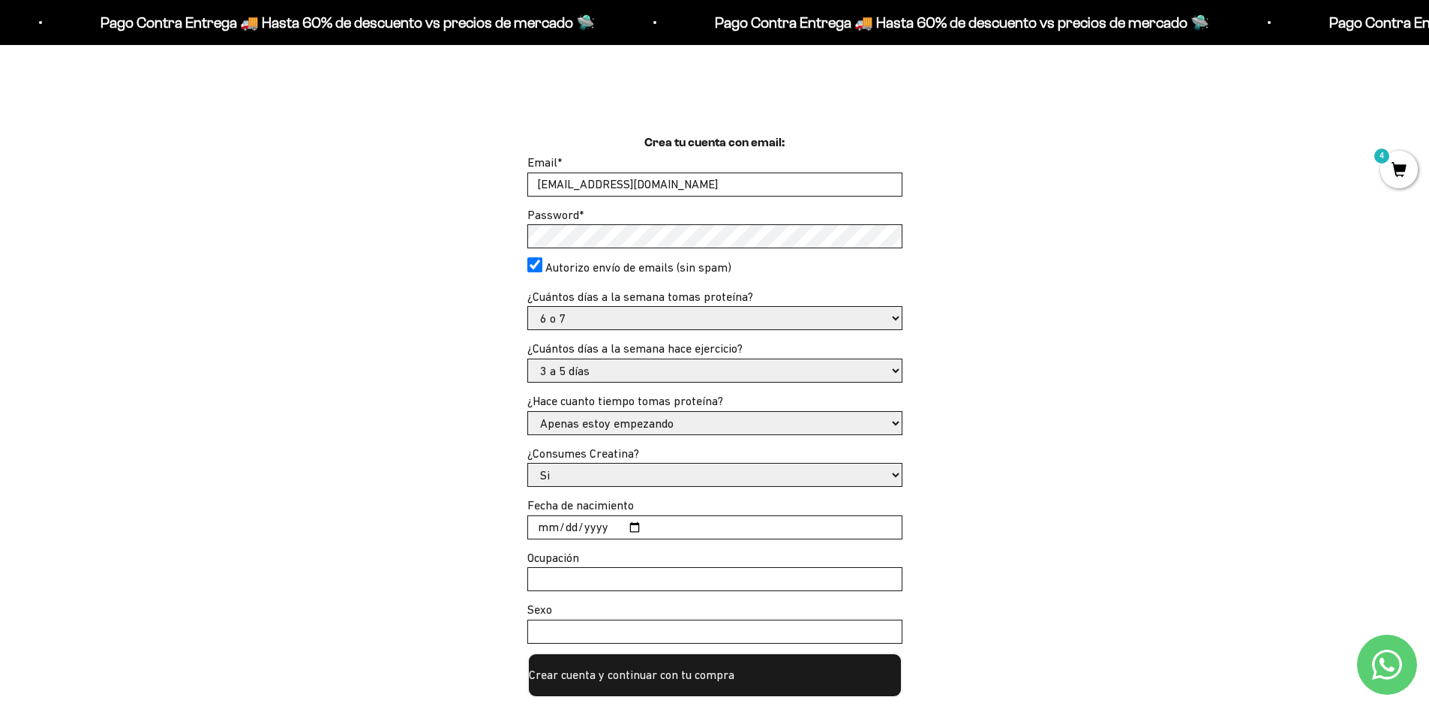
click at [895, 475] on select "Si No" at bounding box center [714, 474] width 373 height 22
click at [528, 463] on select "Si No" at bounding box center [714, 474] width 373 height 22
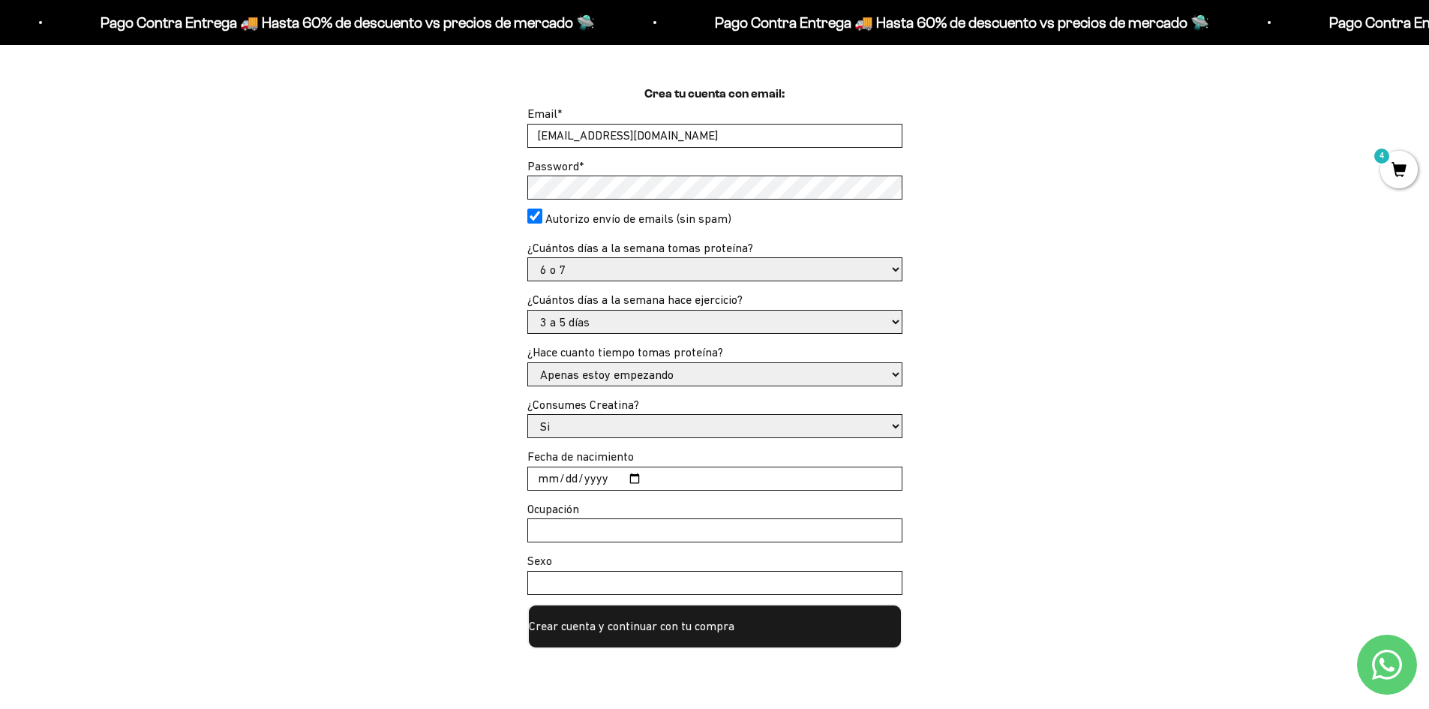
scroll to position [450, 0]
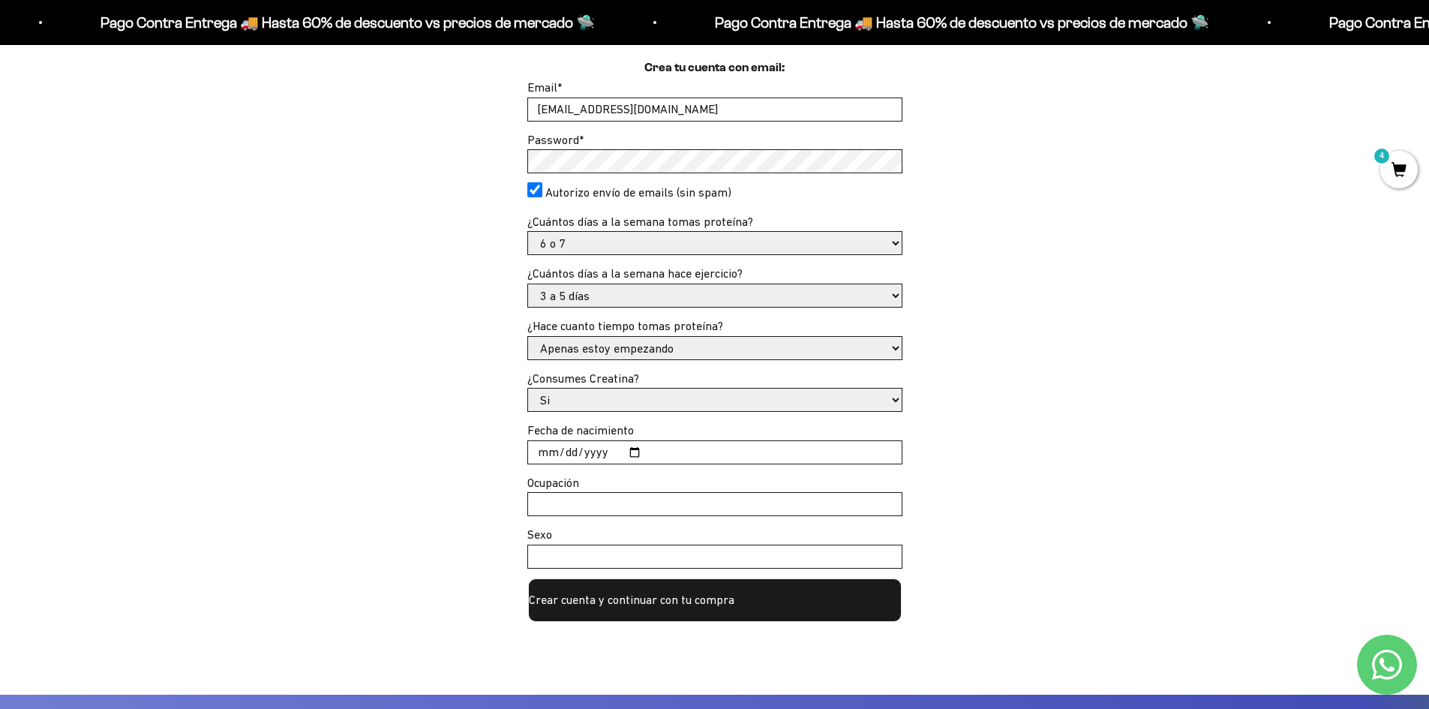
click at [631, 452] on input "Fecha de nacimiento" at bounding box center [714, 452] width 373 height 22
type input "1992-09-14"
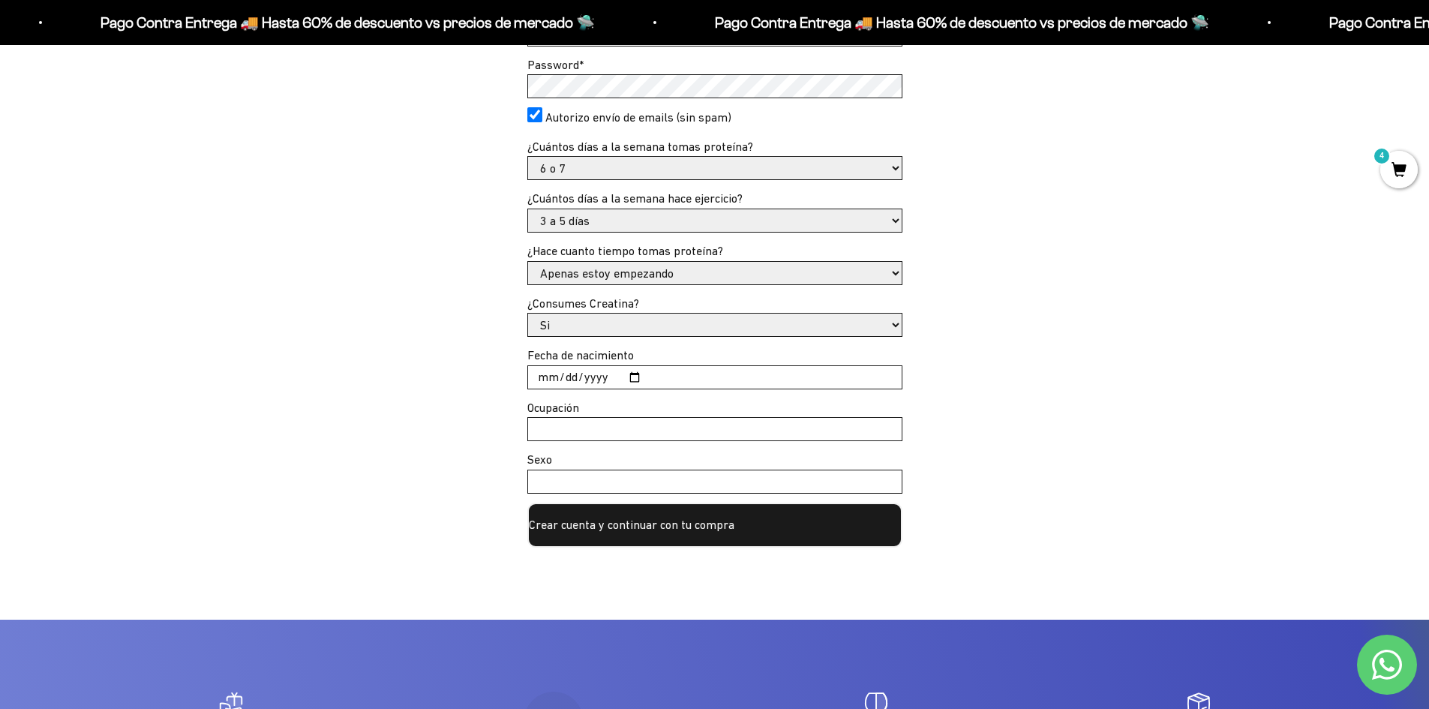
click at [845, 429] on input "Ocupación" at bounding box center [714, 429] width 373 height 22
type input "administradora"
click at [828, 490] on input "Sexo" at bounding box center [714, 481] width 373 height 22
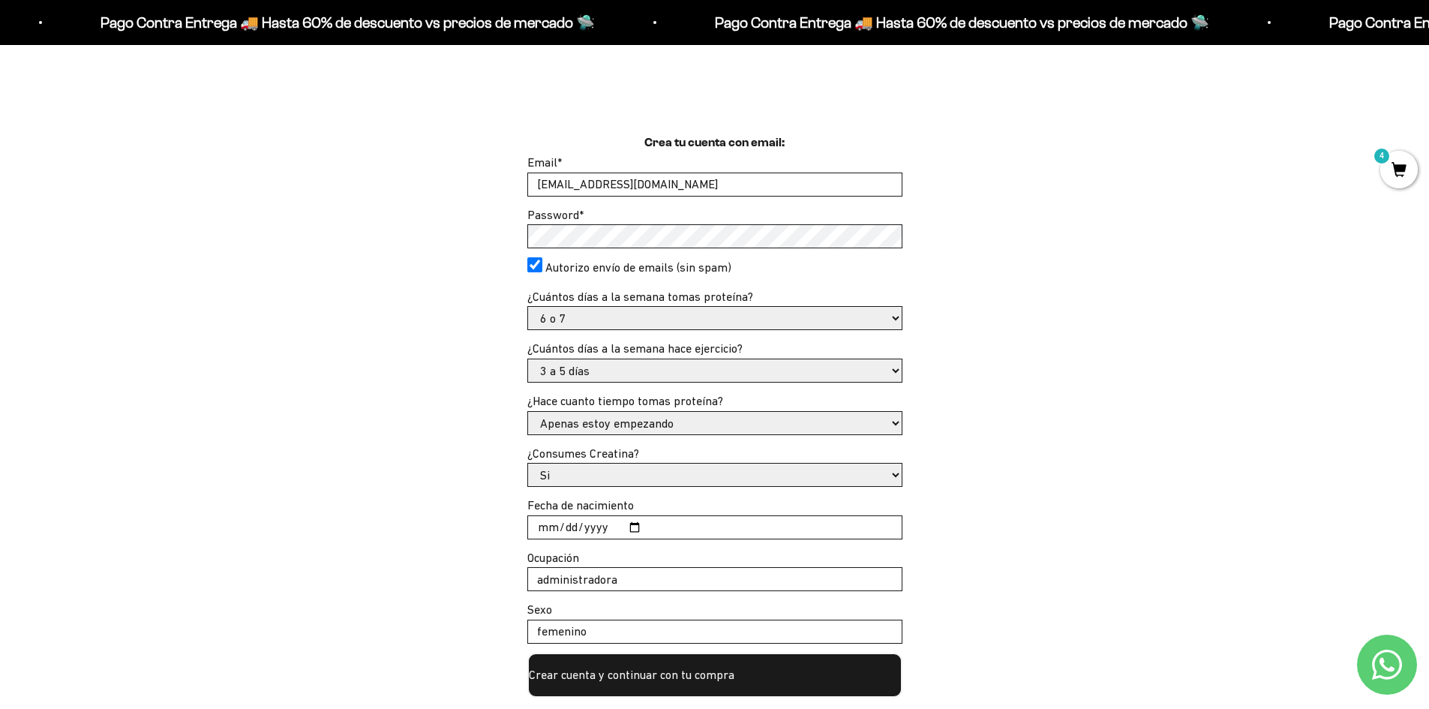
scroll to position [300, 0]
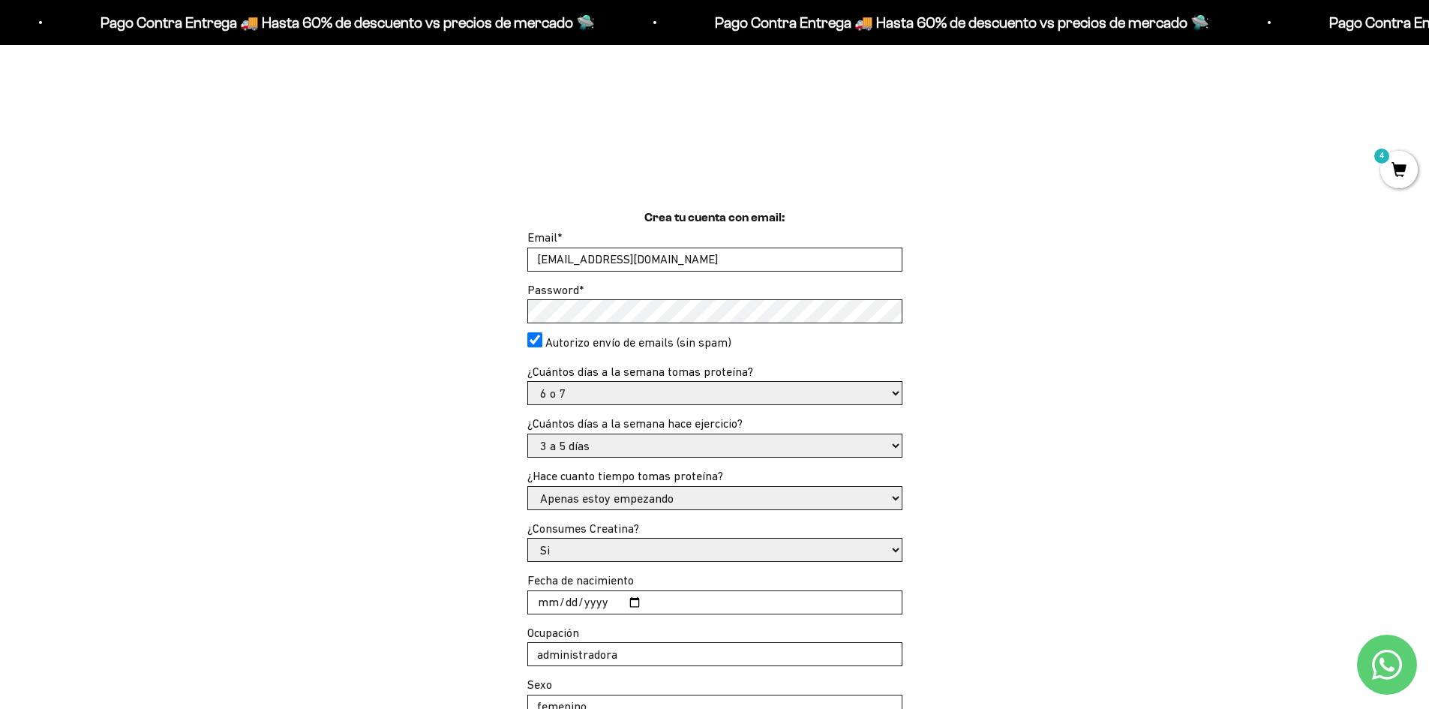
type input "femenino"
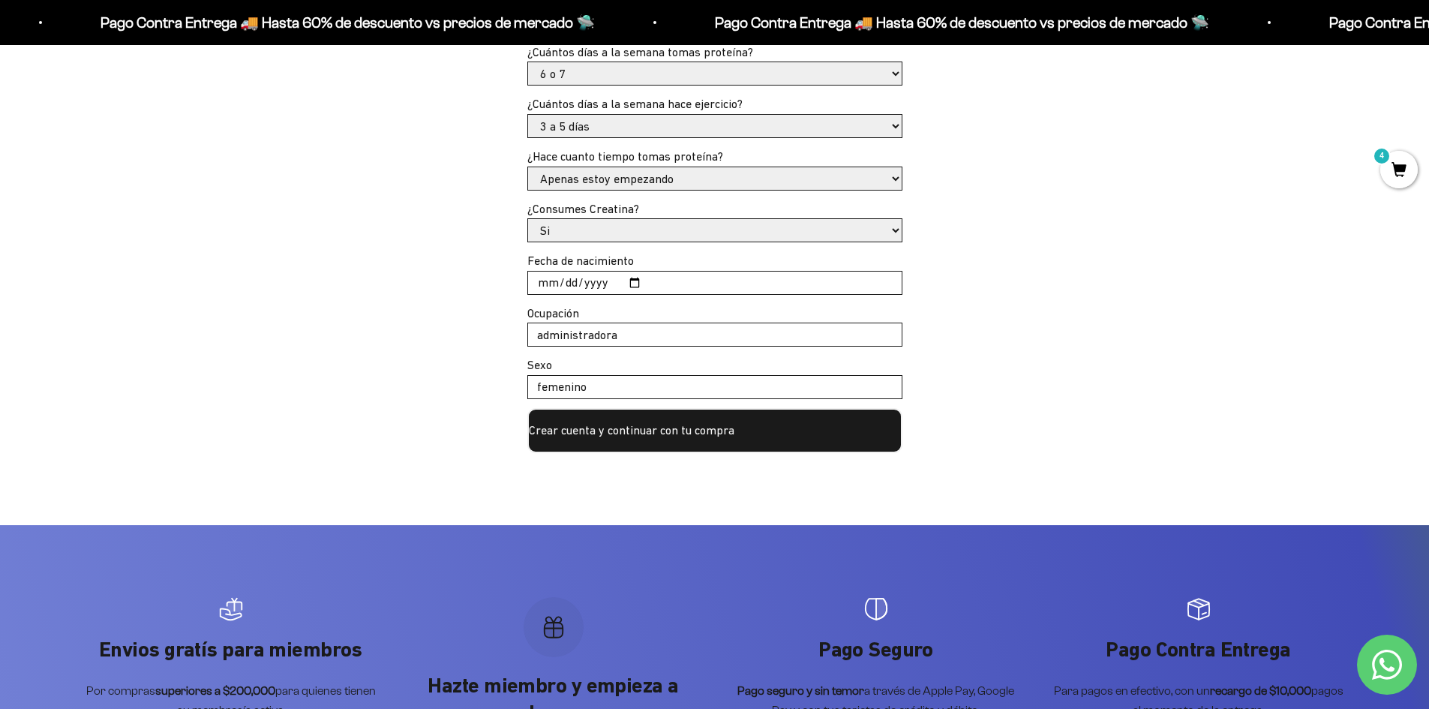
scroll to position [600, 0]
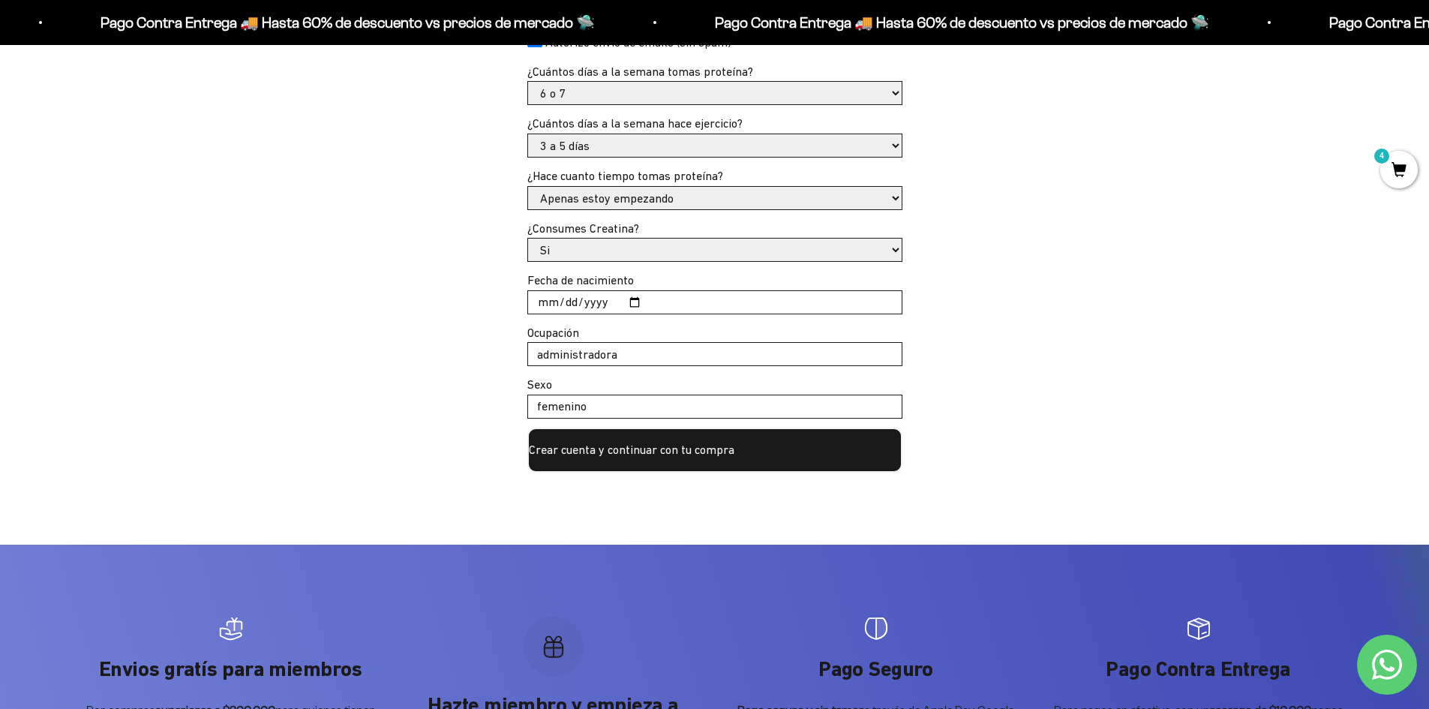
click at [672, 445] on button "Crear cuenta y continuar con tu compra" at bounding box center [714, 449] width 375 height 45
